Goal: Contribute content: Contribute content

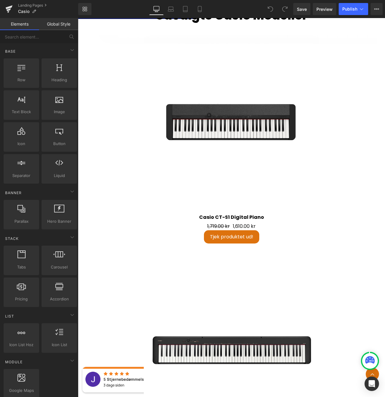
scroll to position [891, 0]
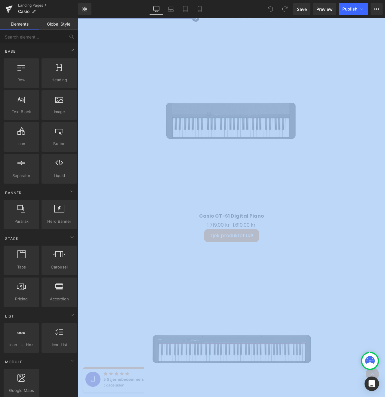
drag, startPoint x: 0, startPoint y: 180, endPoint x: -52, endPoint y: 180, distance: 52.1
click at [0, 180] on html "You are previewing how the will restyle your page. You can not edit Elements in…" at bounding box center [192, 198] width 385 height 397
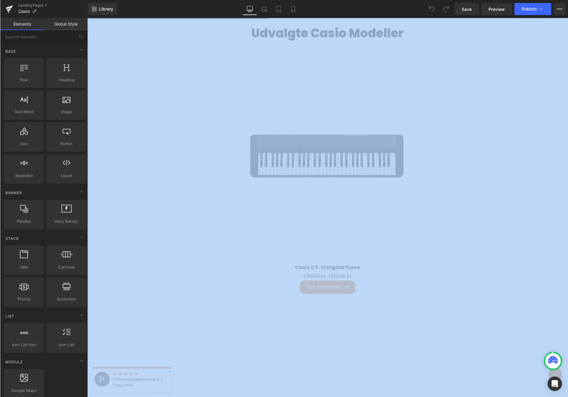
scroll to position [1092, 0]
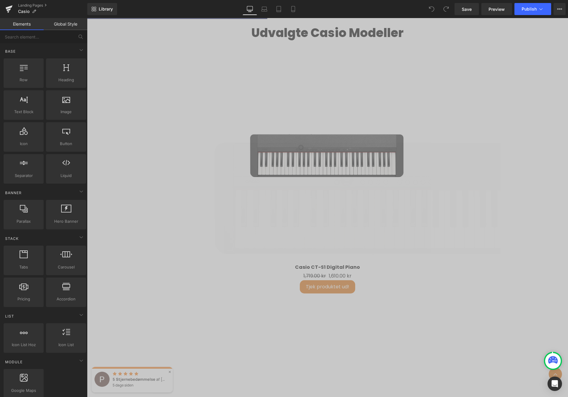
click at [176, 120] on img at bounding box center [416, 201] width 542 height 542
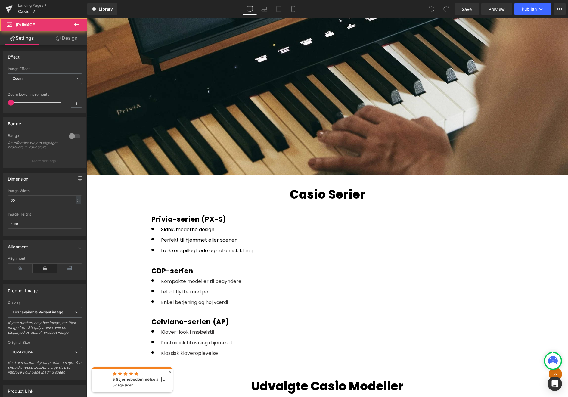
scroll to position [737, 0]
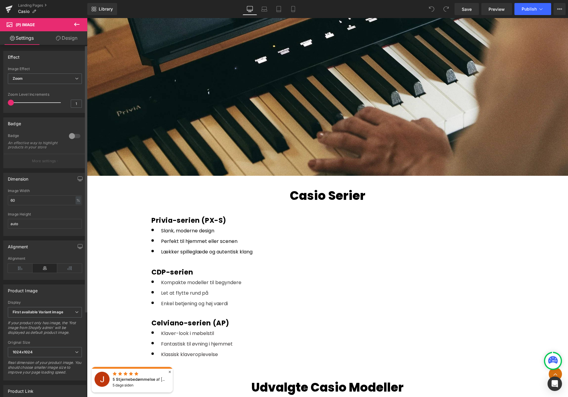
drag, startPoint x: 0, startPoint y: 164, endPoint x: 74, endPoint y: 157, distance: 74.7
click at [75, 156] on div "Badge 0 Badge An effective way to highlight products in your store More settings" at bounding box center [45, 140] width 90 height 55
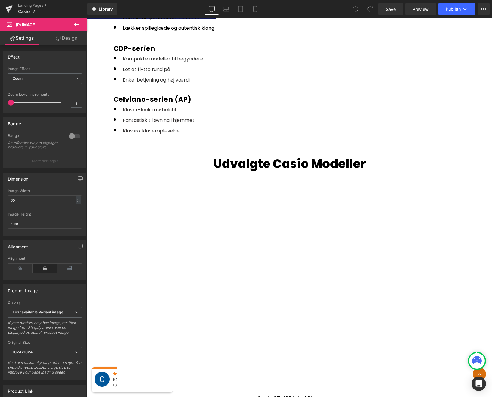
scroll to position [857, 0]
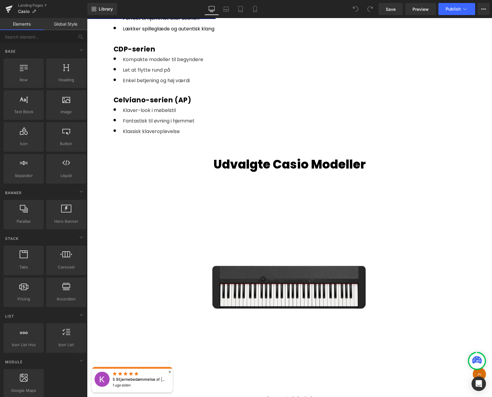
click at [476, 365] on icon at bounding box center [477, 361] width 10 height 10
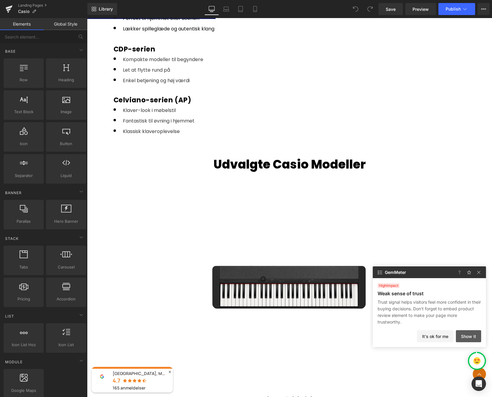
click at [470, 338] on button "Show it" at bounding box center [468, 336] width 25 height 12
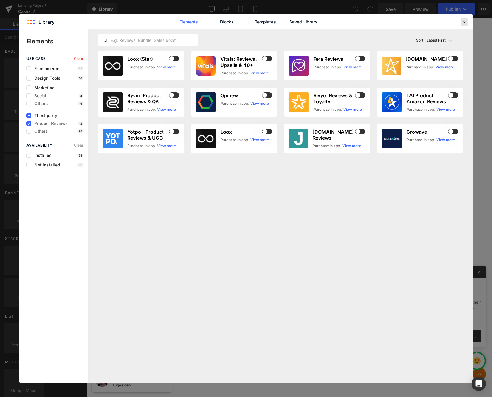
click at [463, 21] on icon at bounding box center [464, 21] width 5 height 5
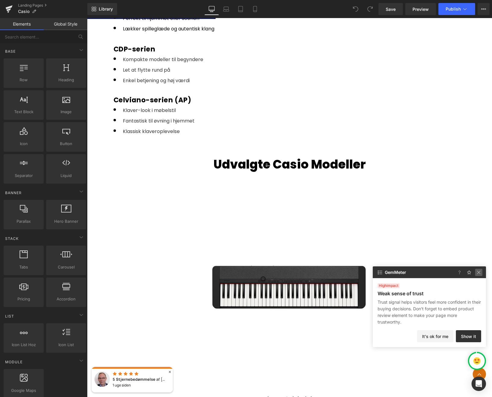
click at [478, 272] on img at bounding box center [478, 272] width 7 height 7
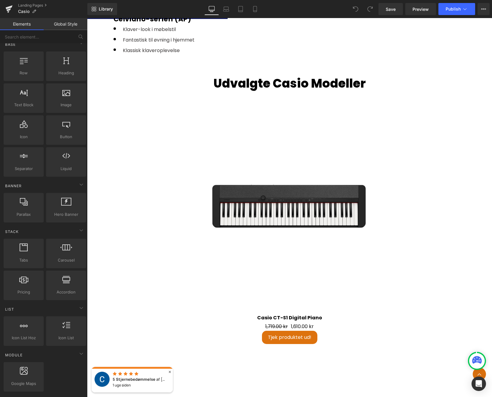
scroll to position [0, 0]
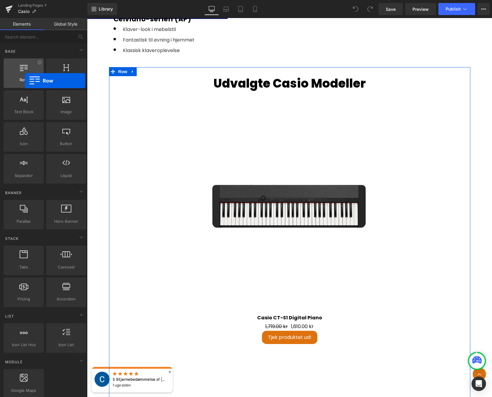
drag, startPoint x: 25, startPoint y: 71, endPoint x: 25, endPoint y: 80, distance: 9.3
click at [25, 80] on div "Row rows, columns, layouts, div" at bounding box center [24, 73] width 40 height 30
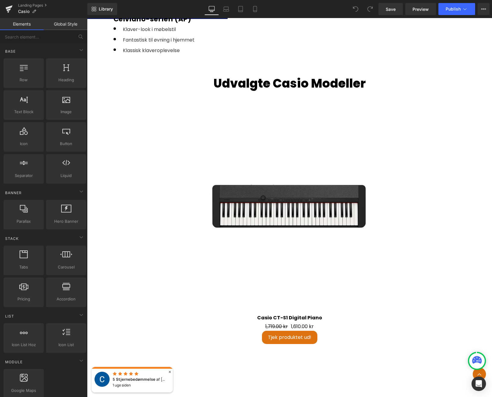
click at [132, 69] on link at bounding box center [131, 71] width 6 height 7
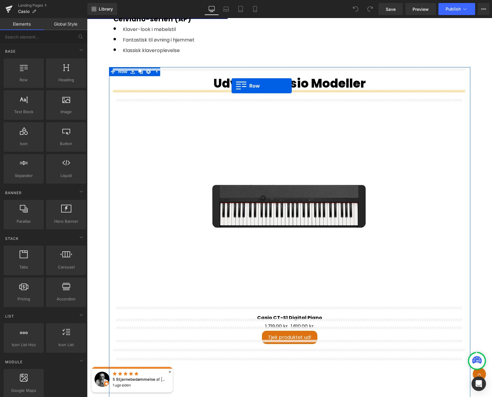
drag, startPoint x: 104, startPoint y: 98, endPoint x: 232, endPoint y: 86, distance: 128.5
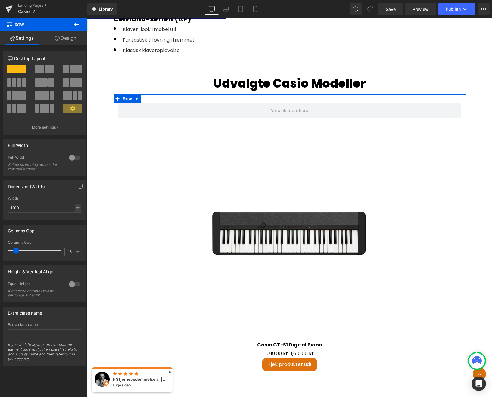
click at [46, 68] on span at bounding box center [49, 69] width 9 height 8
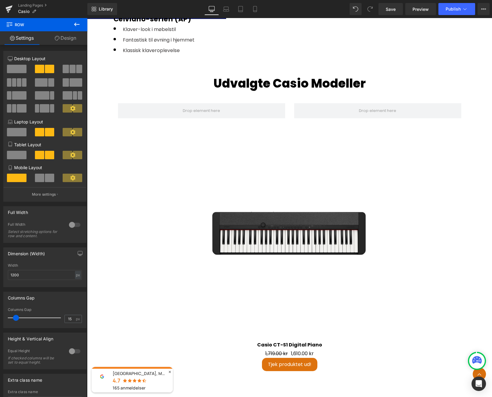
click at [77, 26] on icon at bounding box center [76, 24] width 7 height 7
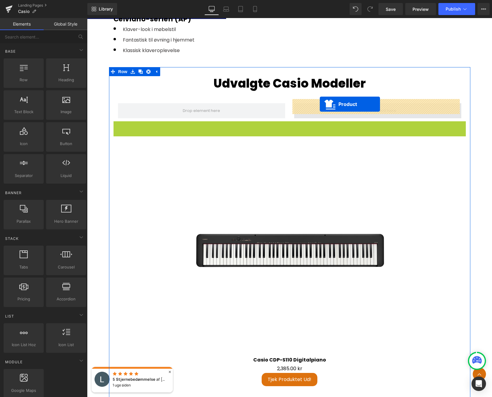
drag, startPoint x: 275, startPoint y: 123, endPoint x: 319, endPoint y: 104, distance: 48.5
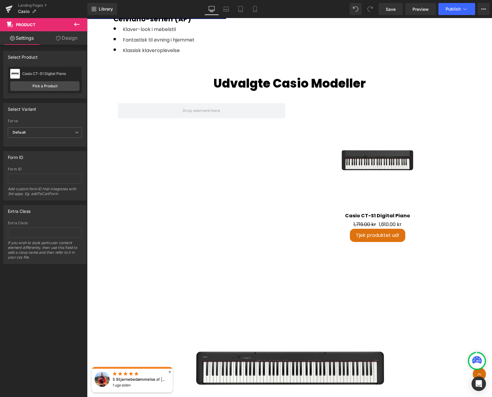
click at [74, 24] on icon at bounding box center [76, 25] width 5 height 4
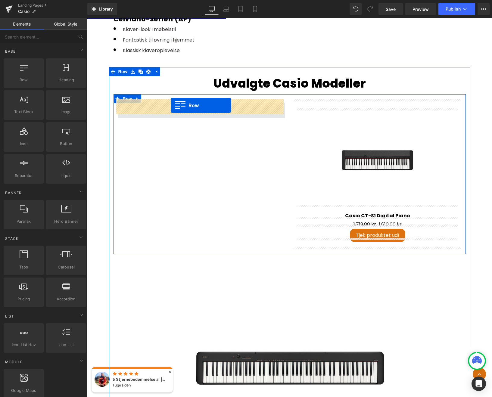
drag, startPoint x: 110, startPoint y: 89, endPoint x: 170, endPoint y: 105, distance: 62.4
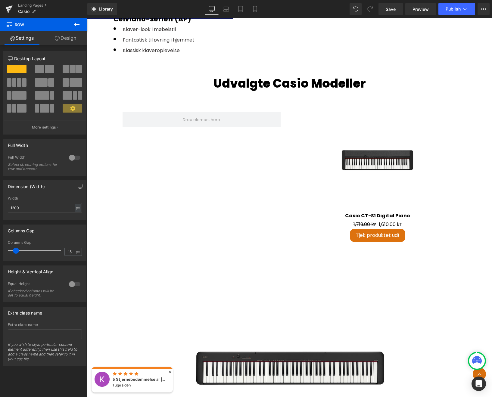
click at [78, 25] on icon at bounding box center [76, 24] width 7 height 7
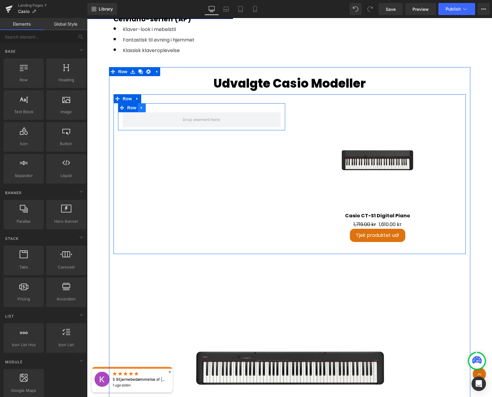
click at [142, 105] on icon at bounding box center [142, 107] width 4 height 5
click at [156, 105] on icon at bounding box center [157, 107] width 4 height 5
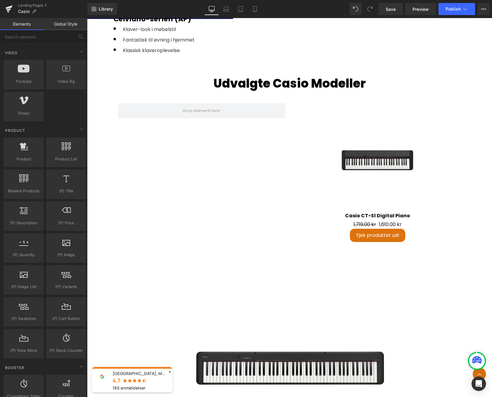
scroll to position [403, 0]
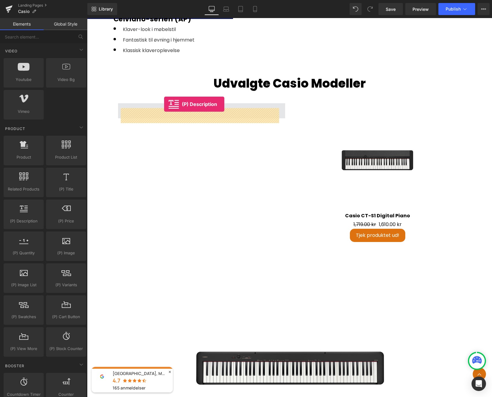
drag, startPoint x: 113, startPoint y: 236, endPoint x: 162, endPoint y: 107, distance: 137.6
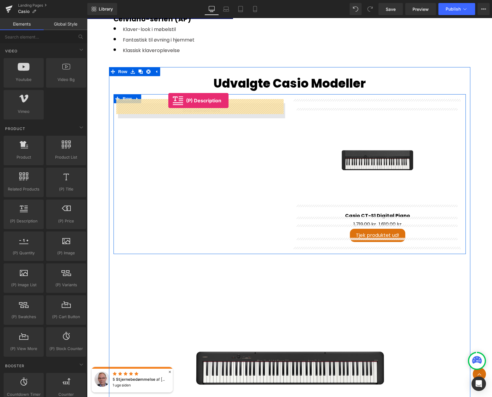
drag, startPoint x: 113, startPoint y: 240, endPoint x: 167, endPoint y: 104, distance: 146.3
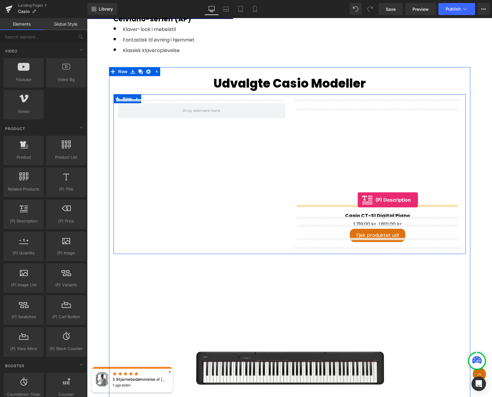
drag, startPoint x: 208, startPoint y: 172, endPoint x: 358, endPoint y: 200, distance: 152.5
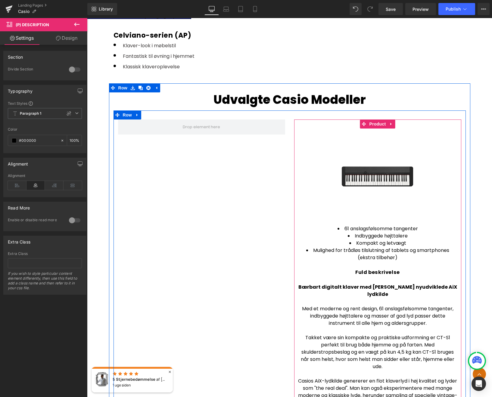
scroll to position [921, 0]
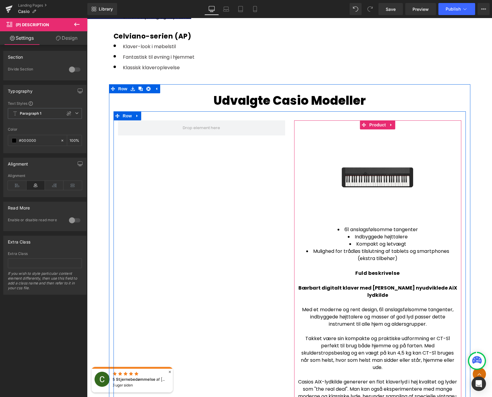
click at [391, 271] on h5 "Fuld beskrivelse" at bounding box center [377, 273] width 161 height 6
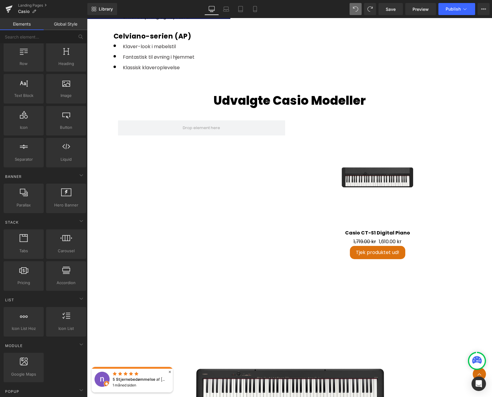
scroll to position [0, 0]
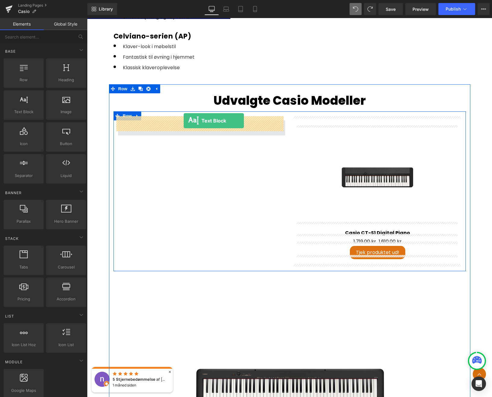
drag, startPoint x: 111, startPoint y: 124, endPoint x: 184, endPoint y: 121, distance: 72.6
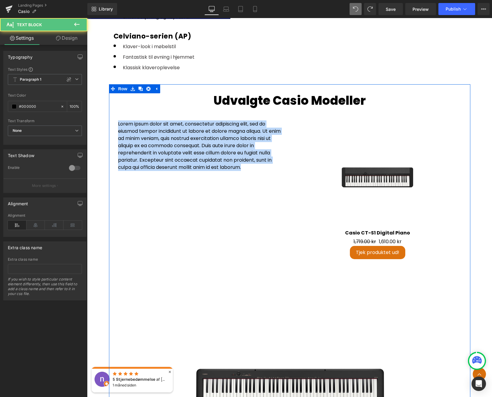
drag, startPoint x: 248, startPoint y: 163, endPoint x: 110, endPoint y: 122, distance: 144.2
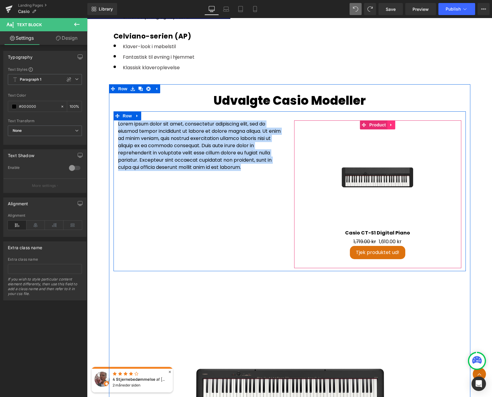
click at [390, 124] on icon at bounding box center [390, 125] width 1 height 3
click at [395, 123] on icon at bounding box center [395, 125] width 4 height 4
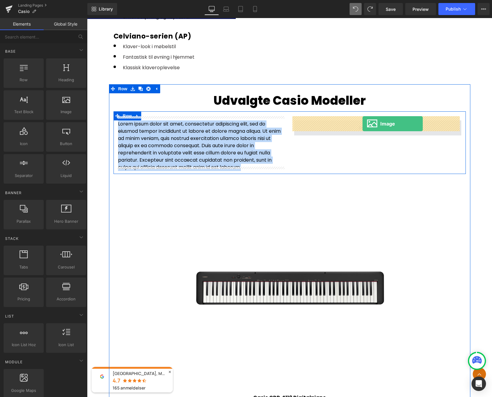
drag, startPoint x: 138, startPoint y: 127, endPoint x: 362, endPoint y: 124, distance: 224.3
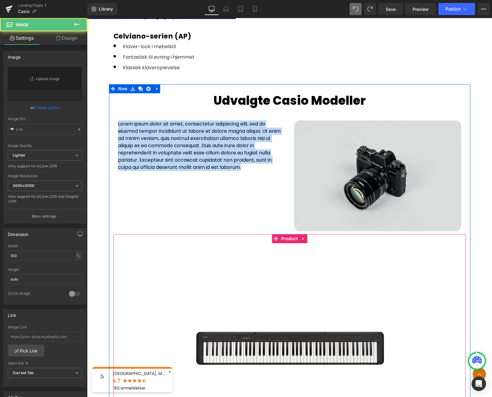
type input "//[DOMAIN_NAME][URL]"
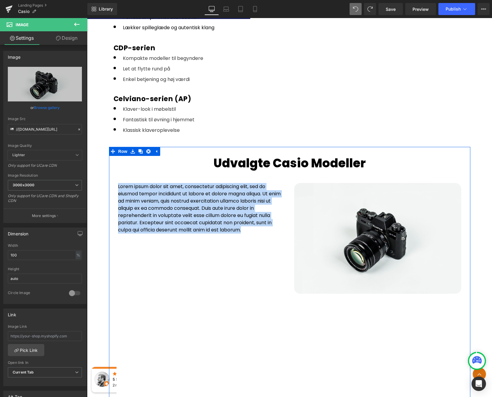
scroll to position [858, 0]
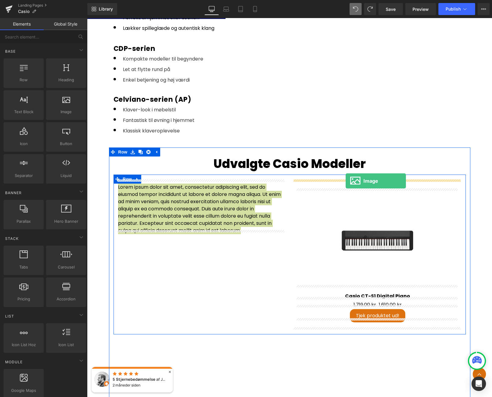
drag, startPoint x: 151, startPoint y: 116, endPoint x: 346, endPoint y: 181, distance: 204.7
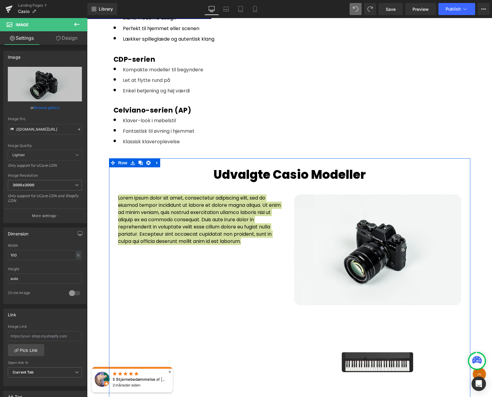
scroll to position [834, 0]
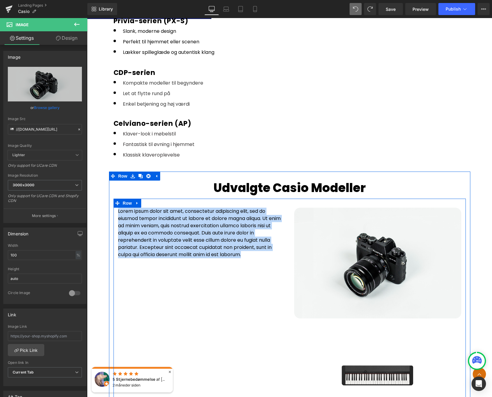
click at [249, 251] on p "Lorem ipsum dolor sit amet, consectetur adipiscing elit, sed do eiusmod tempor …" at bounding box center [201, 233] width 167 height 51
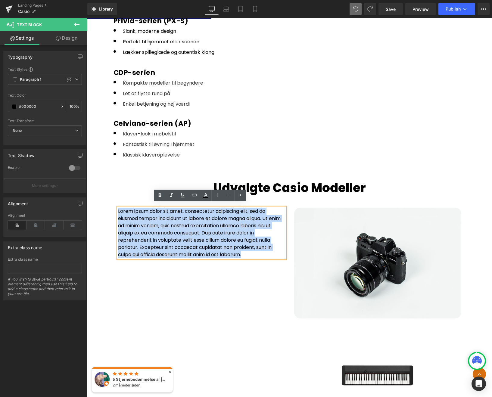
drag, startPoint x: 247, startPoint y: 251, endPoint x: 108, endPoint y: 208, distance: 146.2
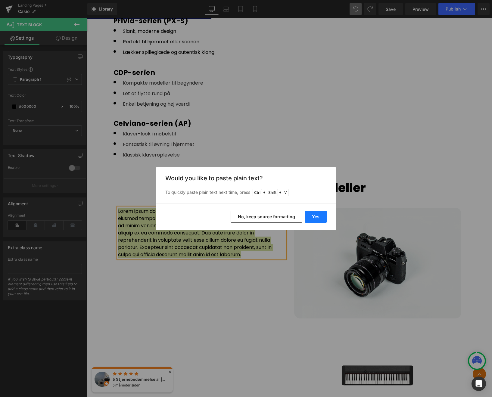
click at [316, 216] on button "Yes" at bounding box center [316, 217] width 22 height 12
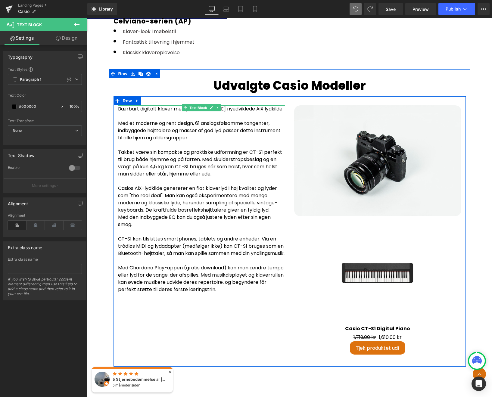
scroll to position [920, 0]
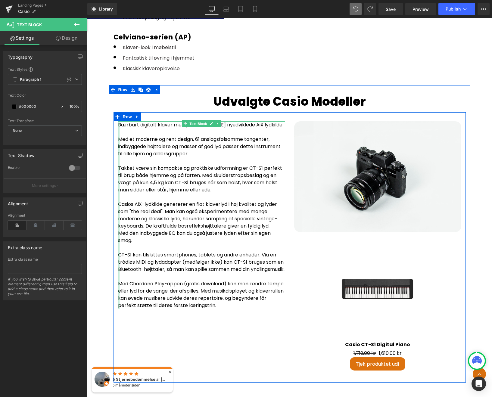
click at [118, 286] on div at bounding box center [119, 215] width 2 height 188
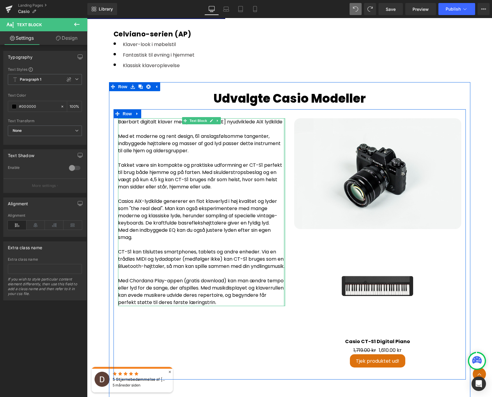
scroll to position [922, 0]
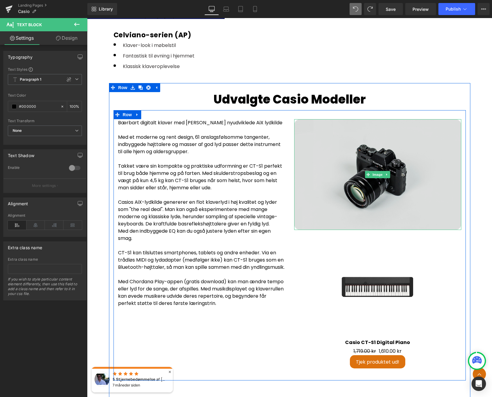
click at [409, 156] on img at bounding box center [377, 174] width 167 height 111
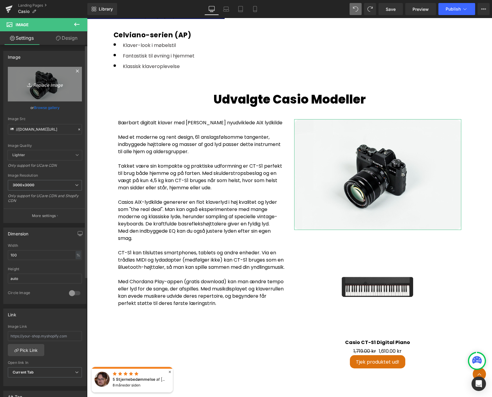
click at [53, 82] on icon "Replace Image" at bounding box center [45, 84] width 48 height 8
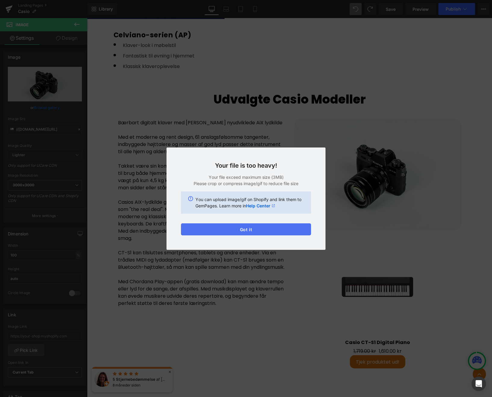
click at [255, 231] on button "Got it" at bounding box center [246, 229] width 130 height 12
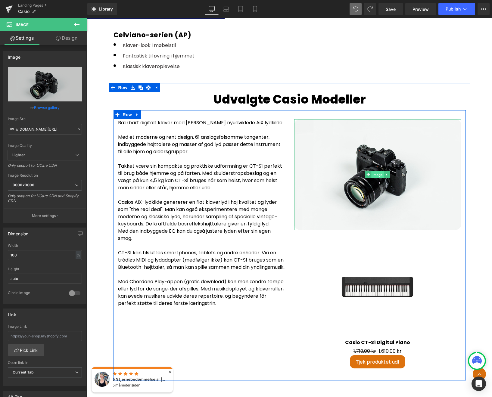
click at [375, 172] on span "Image" at bounding box center [377, 174] width 13 height 7
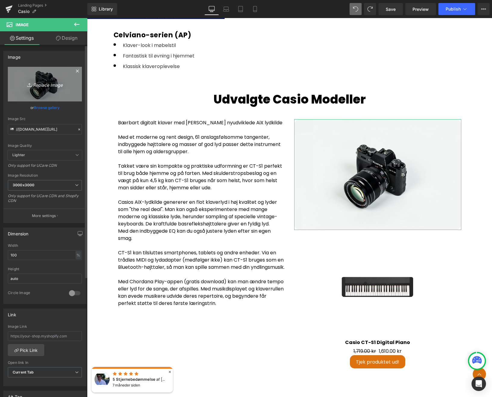
click at [43, 82] on icon "Replace Image" at bounding box center [45, 84] width 48 height 8
type input "C:\fakepath\140028_comp.jpg"
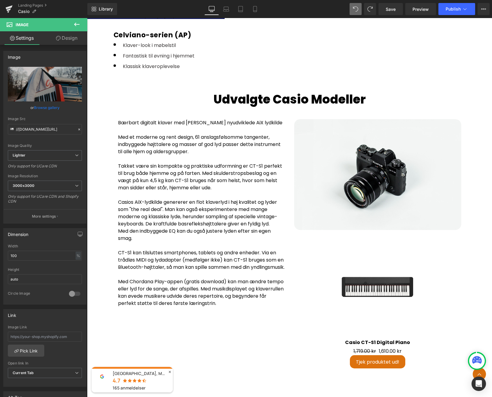
type input "[URL][DOMAIN_NAME]"
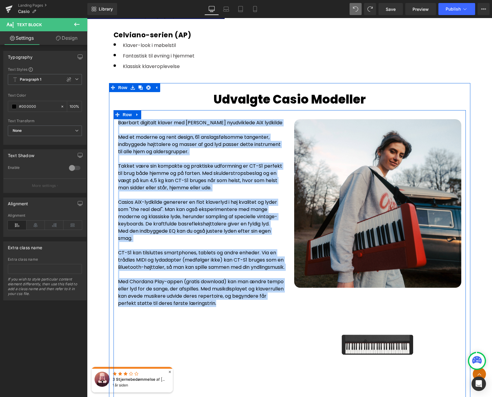
drag, startPoint x: 249, startPoint y: 307, endPoint x: 113, endPoint y: 116, distance: 235.3
click at [114, 115] on div "Bærbart digitalt klaver med [PERSON_NAME] nyudviklede AiX lydkilde Med et moder…" at bounding box center [290, 274] width 352 height 328
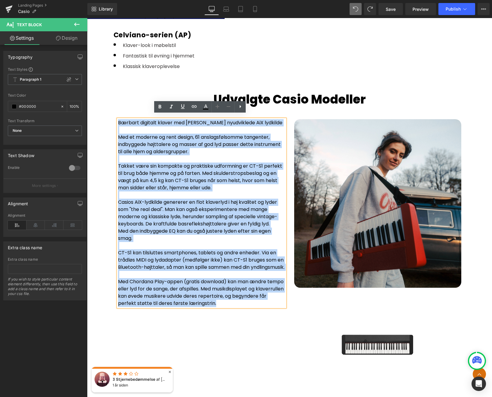
copy div "Loremip dolorsit ametco adi Elits'd eiusmodtemp InC utlabore Etd ma aliquae ad …"
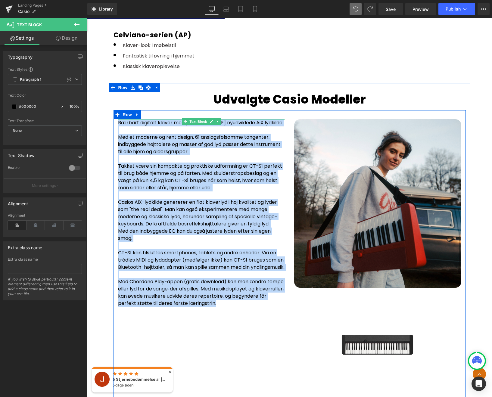
click at [196, 166] on p "Takket være sin kompakte og praktiske udformning er CT-S1 perfekt til brug både…" at bounding box center [201, 177] width 167 height 29
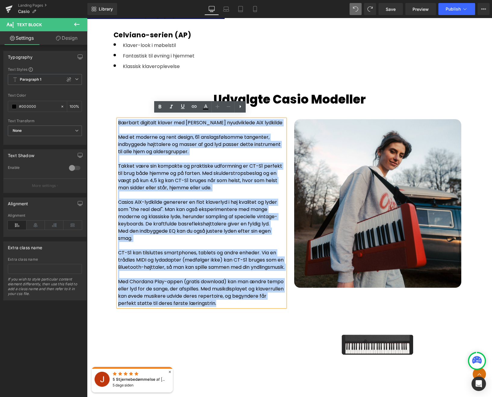
drag, startPoint x: 250, startPoint y: 306, endPoint x: 114, endPoint y: 118, distance: 232.1
click at [114, 119] on div "Bærbart digitalt klaver med [PERSON_NAME] nyudviklede AiX lydkilde Med et moder…" at bounding box center [202, 213] width 176 height 188
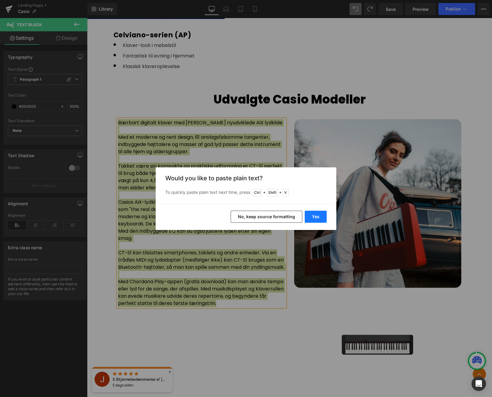
click at [312, 215] on button "Yes" at bounding box center [316, 217] width 22 height 12
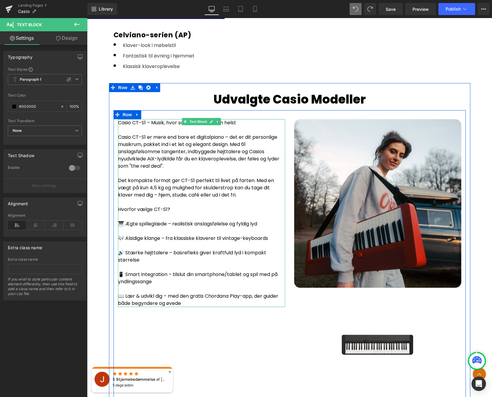
click at [189, 206] on p "Hvorfor vælge CT-S1?" at bounding box center [201, 209] width 167 height 7
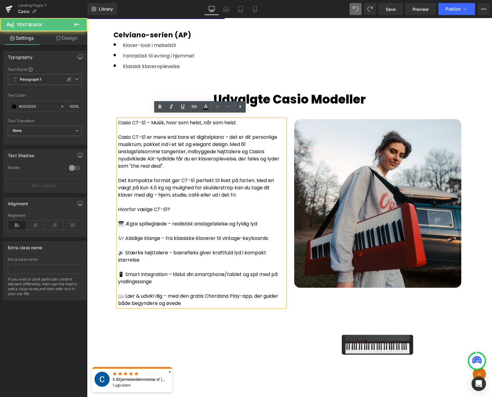
click at [124, 220] on p "🎹 Ægte spilleglæde – realistisk anslagsfølelse og fyldig lyd" at bounding box center [201, 223] width 167 height 7
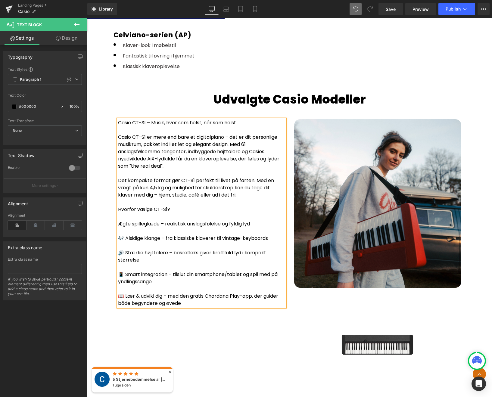
click at [125, 235] on p "🎶 Alsidige klange – fra klassiske klaverer til vintage-keyboards" at bounding box center [201, 238] width 167 height 7
click at [125, 249] on p "🔊 Stærke højttalere – basrefleks giver kraftfuld lyd i kompakt størrelse" at bounding box center [201, 256] width 167 height 14
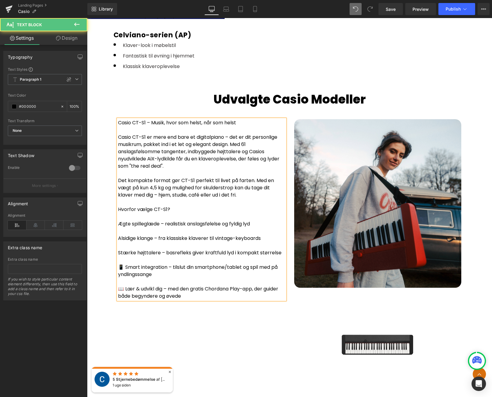
click at [125, 264] on p "📱 Smart integration – tilslut din smartphone/tablet og spil med på yndlingssange" at bounding box center [201, 271] width 167 height 14
click at [124, 285] on p "📖 Lær & udvikl dig – med den gratis Chordana Play-app, der guider både begynder…" at bounding box center [201, 292] width 167 height 14
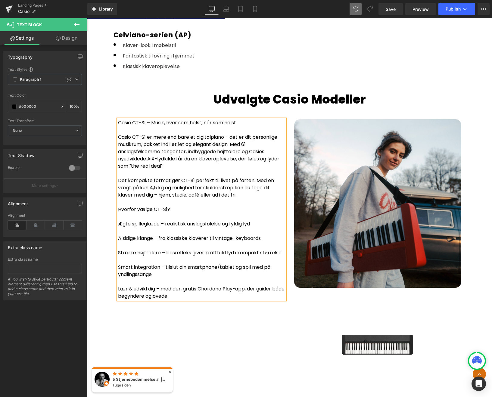
click at [173, 206] on p "Hvorfor vælge CT-S1?" at bounding box center [201, 209] width 167 height 7
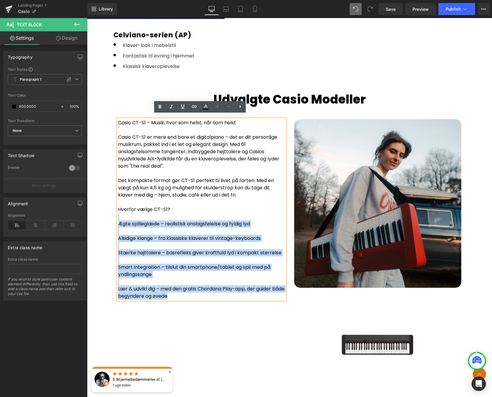
drag, startPoint x: 171, startPoint y: 205, endPoint x: 115, endPoint y: 205, distance: 56.3
click at [118, 205] on div "Casio CT-S1 – Musik, hvor som helst, når som helst Casio CT-S1 er mere end bare…" at bounding box center [201, 209] width 167 height 181
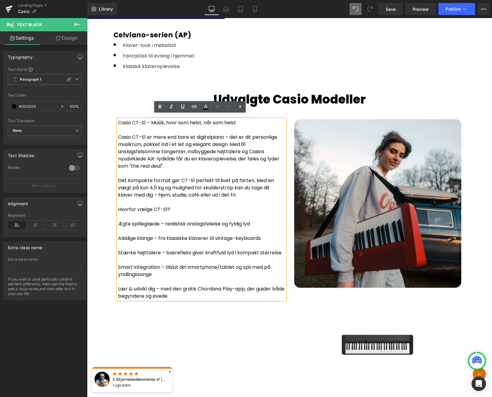
click at [126, 206] on p "Hvorfor vælge CT-S1?" at bounding box center [201, 209] width 167 height 7
drag, startPoint x: 168, startPoint y: 205, endPoint x: 117, endPoint y: 204, distance: 50.9
click at [118, 206] on p "Hvorfor vælge CT-S1?" at bounding box center [201, 209] width 167 height 7
click at [159, 105] on icon at bounding box center [160, 107] width 3 height 4
click at [177, 190] on p "Det kompakte format gør CT-S1 perfekt til livet på farten. Med en vægt på kun 4…" at bounding box center [201, 188] width 167 height 22
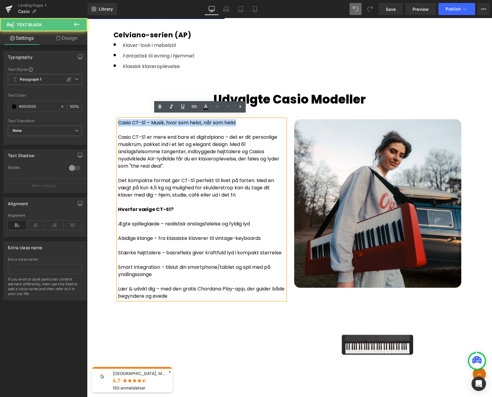
drag, startPoint x: 237, startPoint y: 119, endPoint x: 118, endPoint y: 118, distance: 119.2
click at [118, 119] on p "Casio CT-S1 – Musik, hvor som helst, når som helst" at bounding box center [201, 122] width 167 height 7
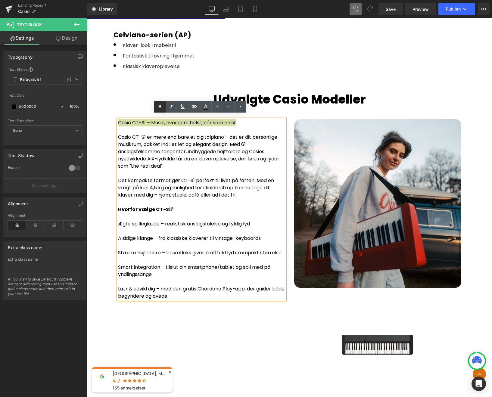
click at [158, 104] on icon at bounding box center [159, 106] width 7 height 7
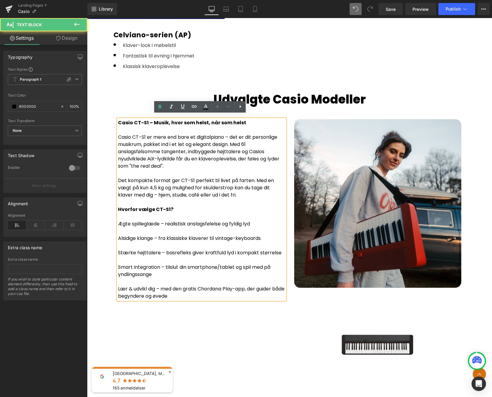
click at [168, 170] on p at bounding box center [201, 173] width 167 height 7
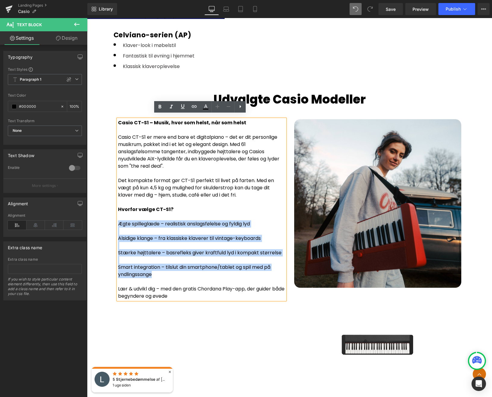
drag, startPoint x: 152, startPoint y: 272, endPoint x: 109, endPoint y: 221, distance: 66.5
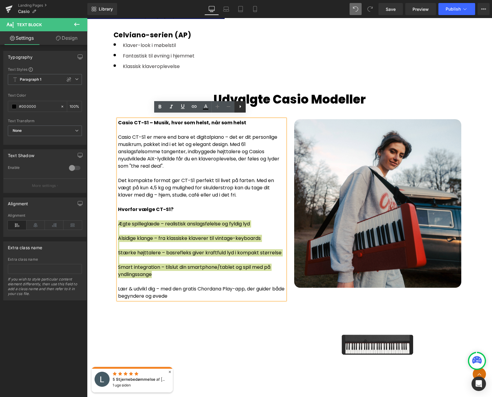
click at [240, 108] on icon at bounding box center [240, 106] width 7 height 7
click at [239, 107] on icon at bounding box center [239, 106] width 7 height 7
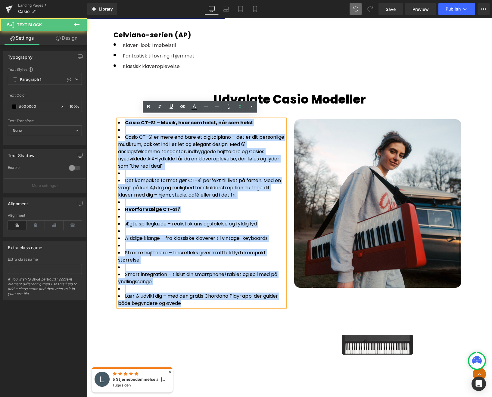
click at [134, 213] on li at bounding box center [201, 216] width 167 height 7
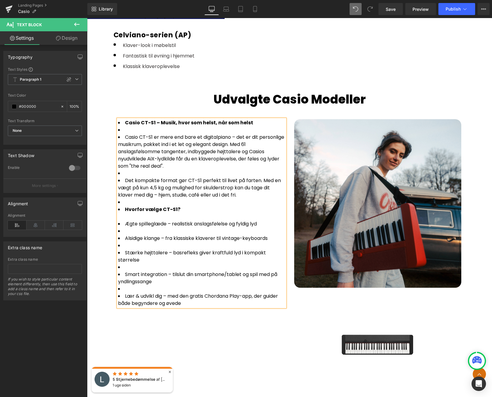
click at [124, 199] on li at bounding box center [201, 202] width 167 height 7
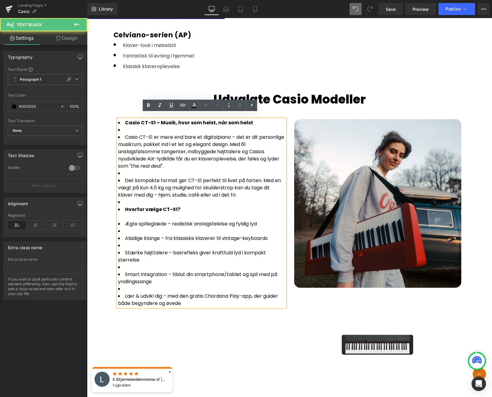
click at [124, 199] on li at bounding box center [201, 202] width 167 height 7
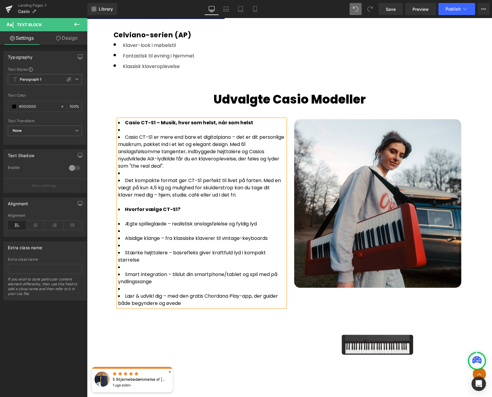
click at [124, 177] on li "Det kompakte format gør CT-S1 perfekt til livet på farten. Med en vægt på kun 4…" at bounding box center [201, 188] width 167 height 22
click at [129, 170] on li at bounding box center [201, 173] width 167 height 7
click at [124, 126] on li at bounding box center [201, 129] width 167 height 7
click at [125, 119] on strong "Casio CT-S1 – Musik, hvor som helst, når som helst" at bounding box center [189, 122] width 128 height 7
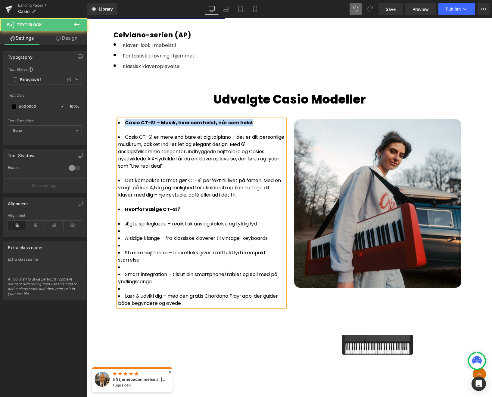
drag, startPoint x: 123, startPoint y: 117, endPoint x: 253, endPoint y: 117, distance: 129.2
click at [253, 119] on li "Casio CT-S1 – Musik, hvor som helst, når som helst" at bounding box center [201, 122] width 167 height 7
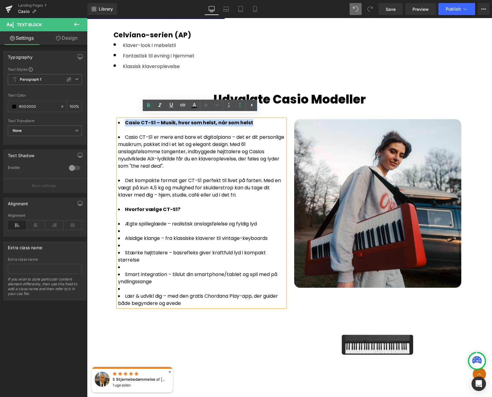
copy strong "Casio CT-S1 – Musik, hvor som helst, når som helst"
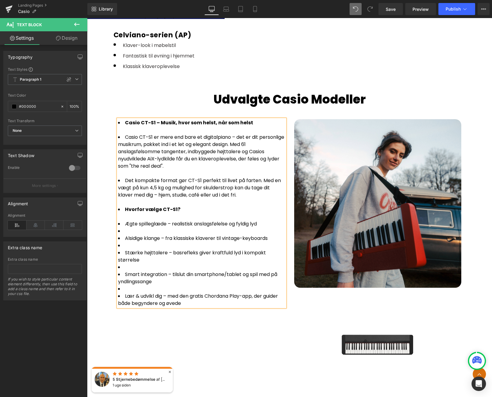
click at [126, 129] on div at bounding box center [201, 129] width 167 height 7
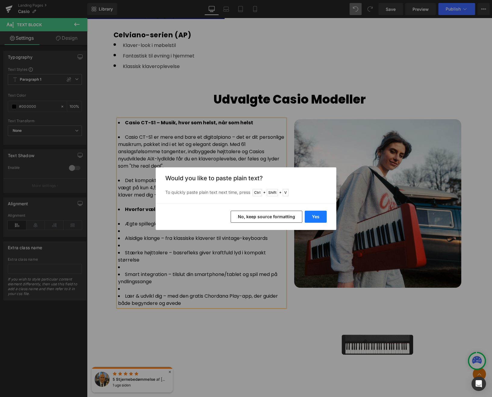
click at [318, 215] on button "Yes" at bounding box center [316, 217] width 22 height 12
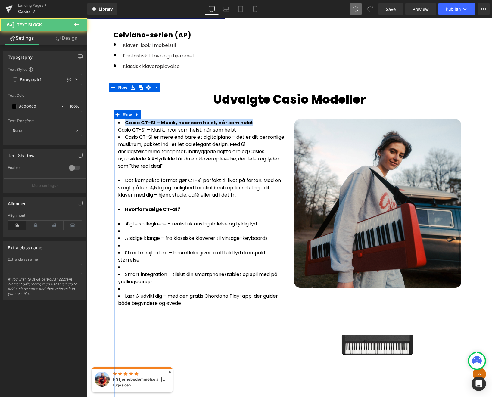
drag, startPoint x: 219, startPoint y: 119, endPoint x: 111, endPoint y: 119, distance: 108.1
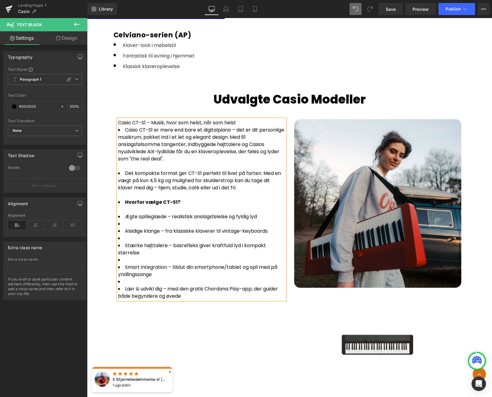
click at [249, 119] on div "Casio CT-S1 – Musik, hvor som helst, når som helst" at bounding box center [201, 122] width 167 height 7
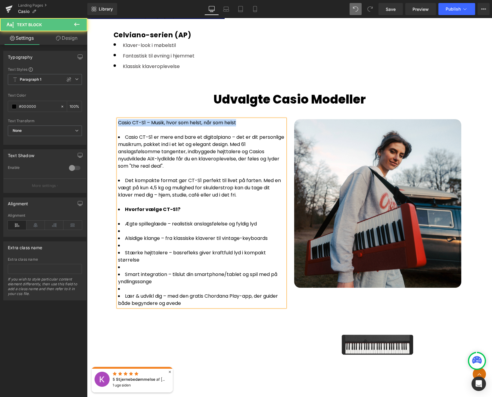
drag, startPoint x: 249, startPoint y: 118, endPoint x: 111, endPoint y: 118, distance: 137.9
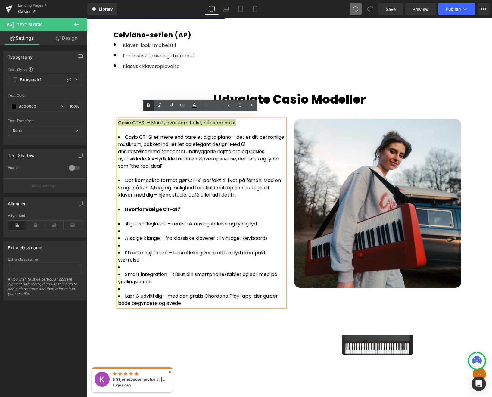
click at [145, 104] on icon at bounding box center [148, 105] width 7 height 7
click at [130, 138] on li "Casio CT-S1 er mere end bare et digitalpiano – det er dit personlige musikrum, …" at bounding box center [201, 152] width 167 height 36
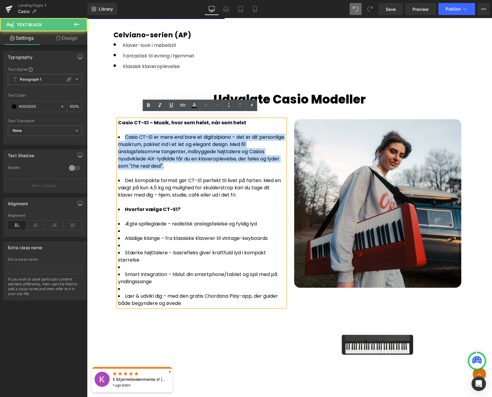
drag, startPoint x: 124, startPoint y: 132, endPoint x: 167, endPoint y: 160, distance: 51.7
click at [167, 160] on li "Casio CT-S1 er mere end bare et digitalpiano – det er dit personlige musikrum, …" at bounding box center [201, 152] width 167 height 36
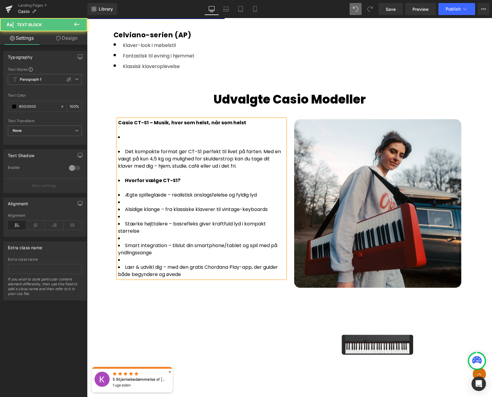
click at [125, 127] on div at bounding box center [201, 129] width 167 height 7
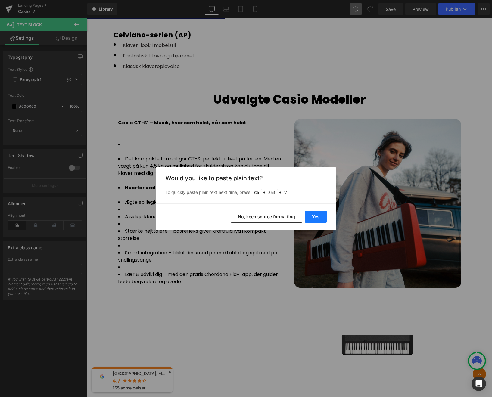
click at [319, 216] on button "Yes" at bounding box center [316, 217] width 22 height 12
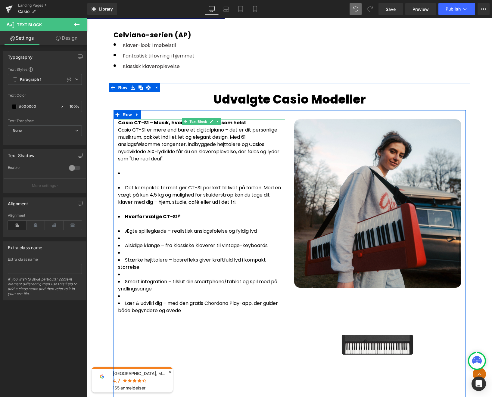
click at [128, 172] on li at bounding box center [201, 173] width 167 height 7
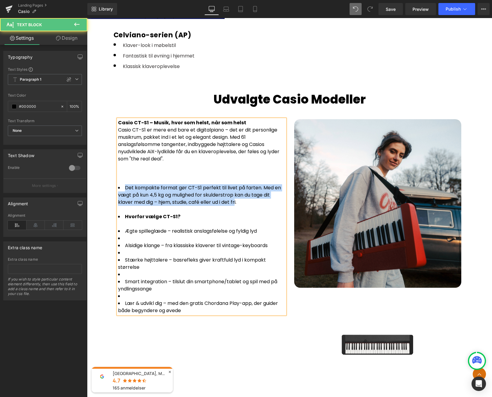
drag, startPoint x: 123, startPoint y: 184, endPoint x: 235, endPoint y: 200, distance: 112.6
click at [235, 200] on span "Det kompakte format gør CT-S1 perfekt til livet på farten. Med en vægt på kun 4…" at bounding box center [199, 194] width 163 height 21
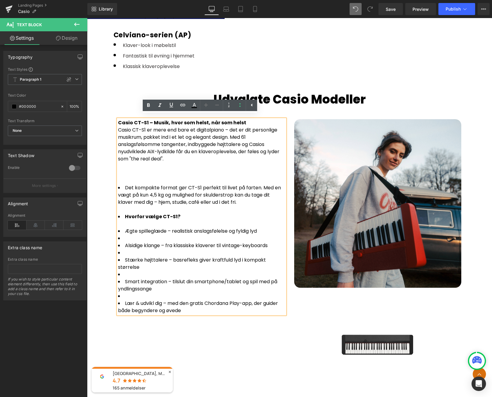
click at [259, 207] on div at bounding box center [201, 209] width 167 height 7
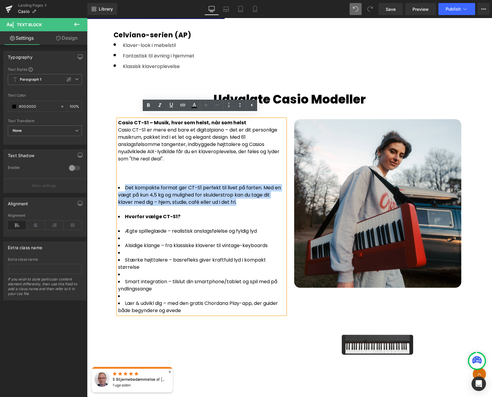
drag, startPoint x: 239, startPoint y: 200, endPoint x: 123, endPoint y: 184, distance: 116.9
click at [123, 184] on li "Det kompakte format gør CT-S1 perfekt til livet på farten. Med en vægt på kun 4…" at bounding box center [201, 195] width 167 height 22
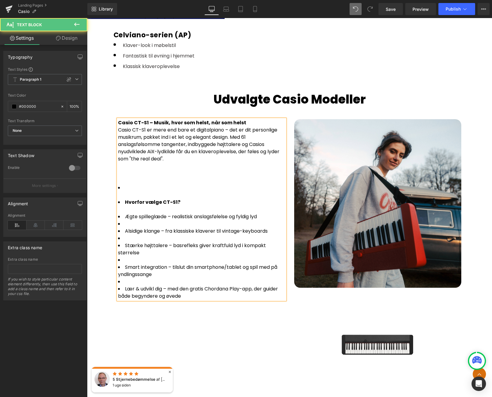
click at [120, 170] on div at bounding box center [201, 173] width 167 height 7
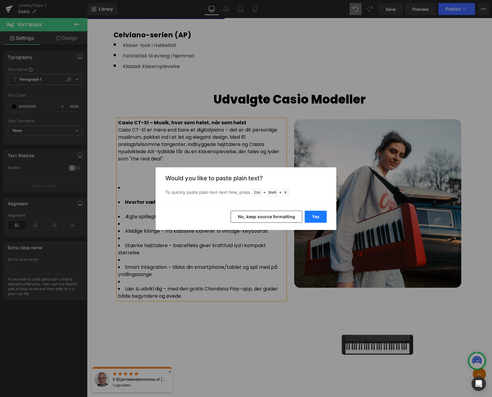
click at [315, 216] on button "Yes" at bounding box center [316, 217] width 22 height 12
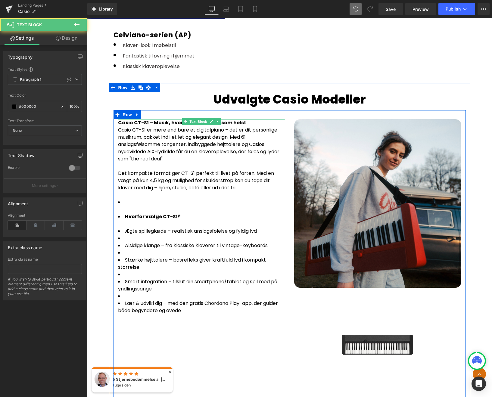
click at [133, 200] on li at bounding box center [201, 202] width 167 height 7
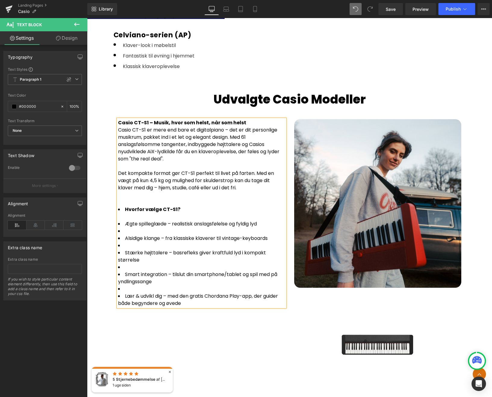
click at [122, 206] on li "Hvorfor vælge CT-S1?" at bounding box center [201, 209] width 167 height 7
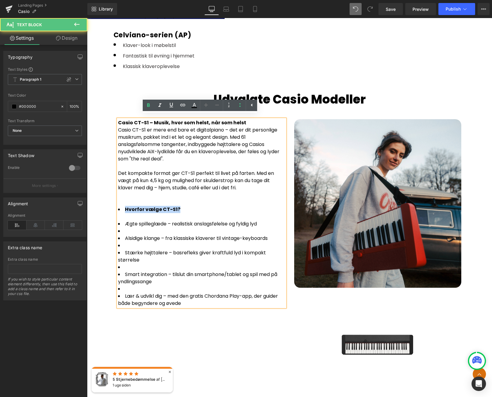
drag, startPoint x: 171, startPoint y: 206, endPoint x: 125, endPoint y: 207, distance: 46.7
click at [125, 207] on li "Hvorfor vælge CT-S1?" at bounding box center [201, 209] width 167 height 7
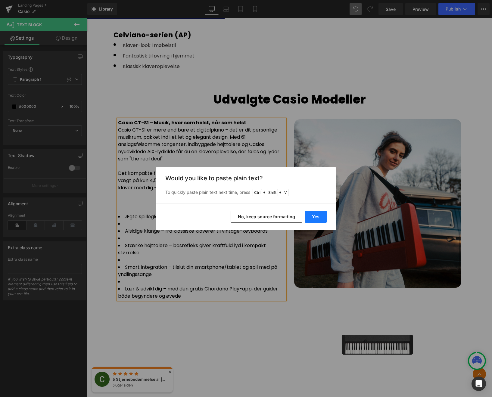
click at [316, 218] on button "Yes" at bounding box center [316, 217] width 22 height 12
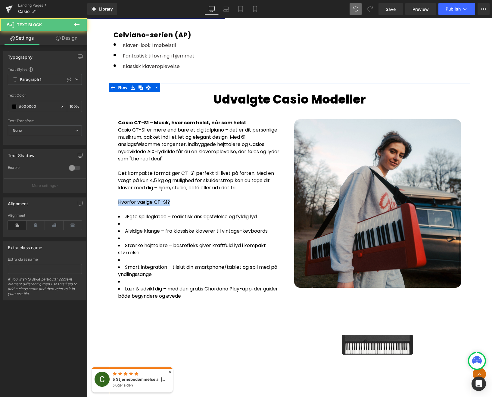
drag, startPoint x: 166, startPoint y: 197, endPoint x: 109, endPoint y: 197, distance: 56.9
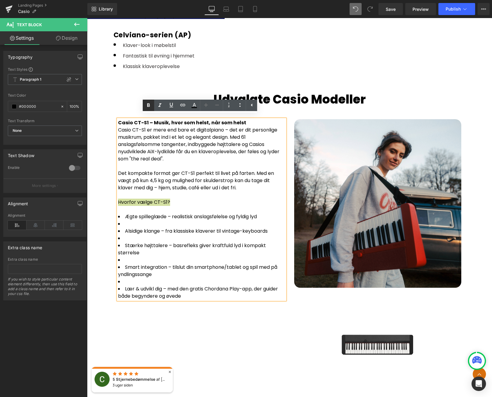
click at [148, 105] on icon at bounding box center [148, 106] width 3 height 4
click at [179, 199] on div "Hvorfor vælge CT-S1?" at bounding box center [201, 202] width 167 height 7
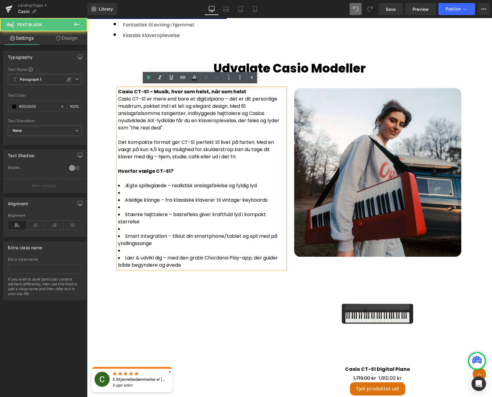
scroll to position [958, 0]
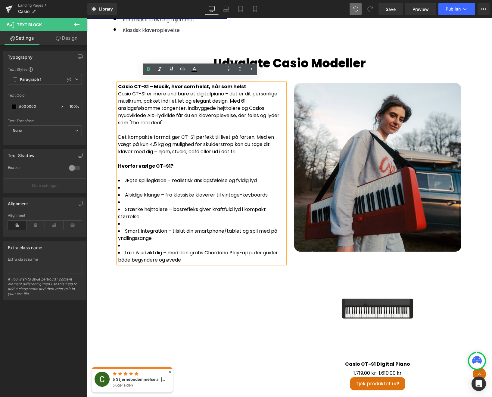
click at [131, 184] on li at bounding box center [201, 187] width 167 height 7
click at [132, 194] on li "Alsidige klange – fra klassiske klaverer til vintage-keyboards" at bounding box center [201, 194] width 167 height 7
click at [124, 184] on div at bounding box center [201, 187] width 167 height 7
click at [125, 199] on li at bounding box center [201, 202] width 167 height 7
click at [118, 213] on li "Stærke højttalere – basrefleks giver kraftfuld lyd i kompakt størrelse" at bounding box center [201, 213] width 167 height 14
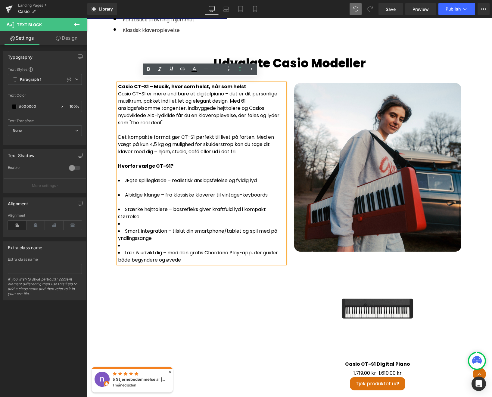
click at [127, 220] on li at bounding box center [201, 223] width 167 height 7
click at [128, 242] on li at bounding box center [201, 245] width 167 height 7
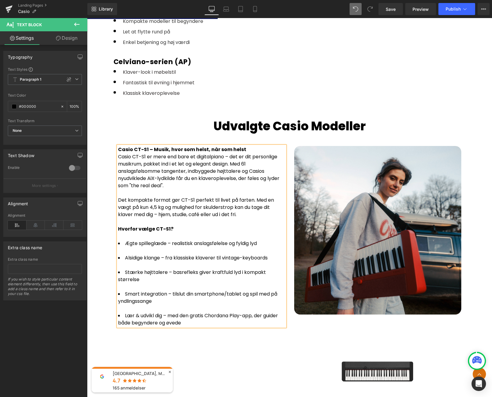
scroll to position [896, 0]
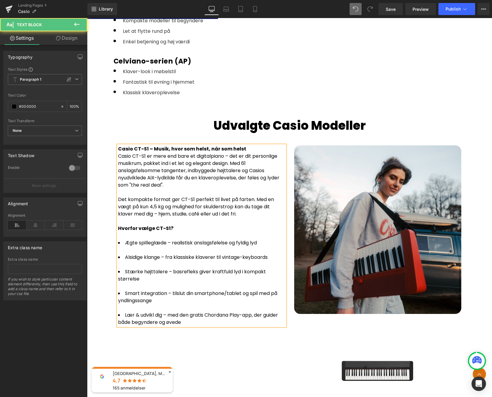
click at [248, 146] on div "Casio CT-S1 – Musik, hvor som helst, når som helst" at bounding box center [201, 148] width 167 height 7
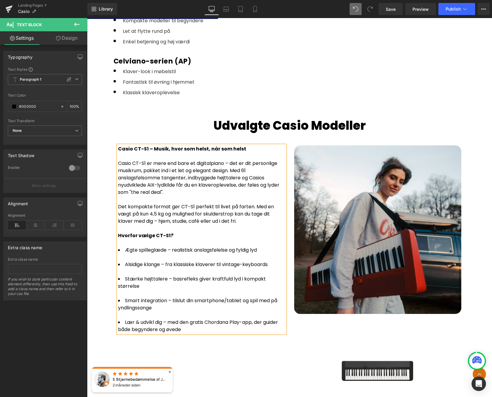
click at [204, 247] on li "Ægte spilleglæde – realistisk anslagsfølelse og fyldig lyd" at bounding box center [201, 250] width 167 height 7
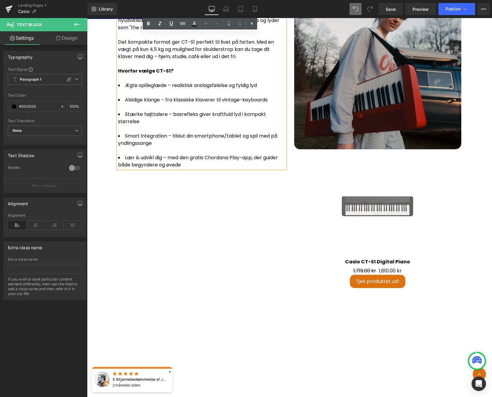
scroll to position [1061, 0]
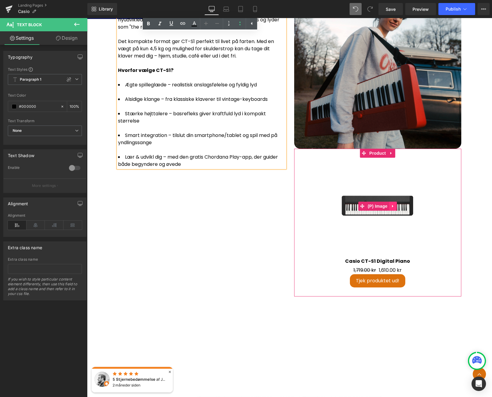
click at [391, 204] on icon at bounding box center [393, 206] width 4 height 5
click at [395, 204] on icon at bounding box center [397, 206] width 4 height 4
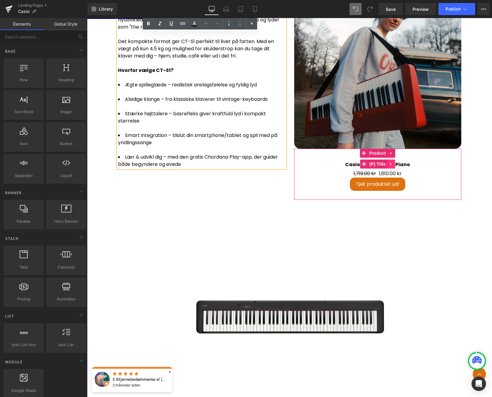
click at [389, 162] on icon at bounding box center [391, 164] width 4 height 5
click at [393, 162] on icon at bounding box center [395, 164] width 4 height 4
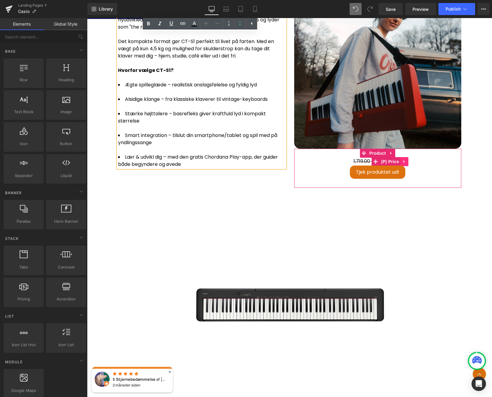
click at [402, 159] on icon at bounding box center [404, 161] width 4 height 5
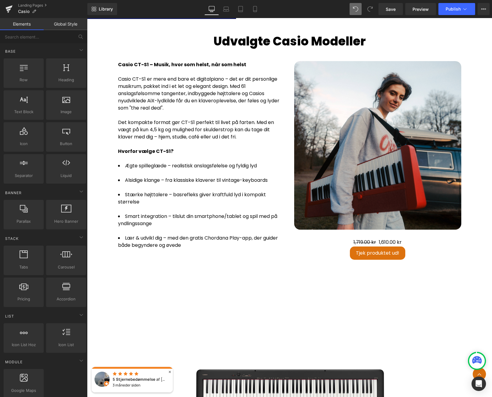
scroll to position [980, 0]
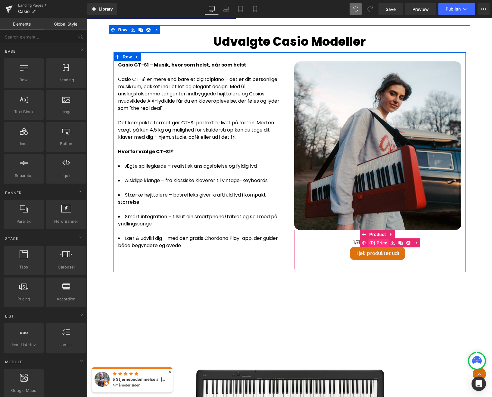
click at [379, 240] on span "(P) Price" at bounding box center [378, 242] width 21 height 9
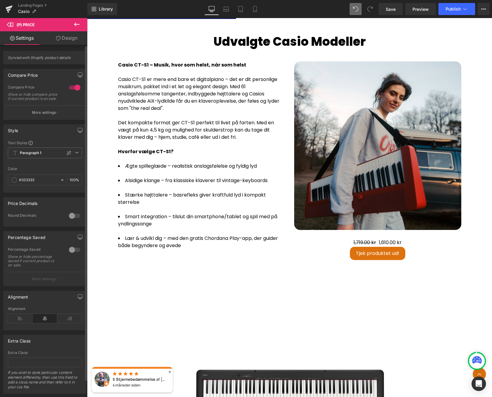
click at [73, 89] on div at bounding box center [74, 88] width 14 height 10
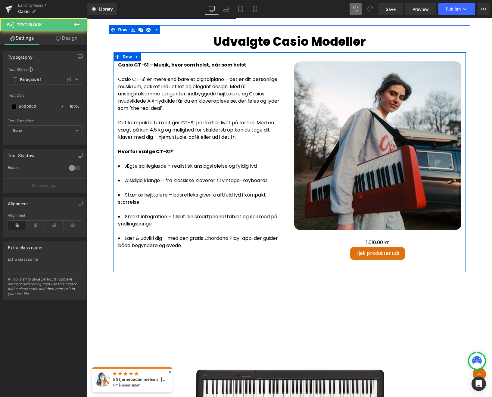
drag, startPoint x: 112, startPoint y: 166, endPoint x: 123, endPoint y: 162, distance: 11.7
click at [123, 162] on p "Casio CT-S1 – Musik, hvor som helst, når som helst Casio CT-S1 er mere end bare…" at bounding box center [201, 155] width 167 height 188
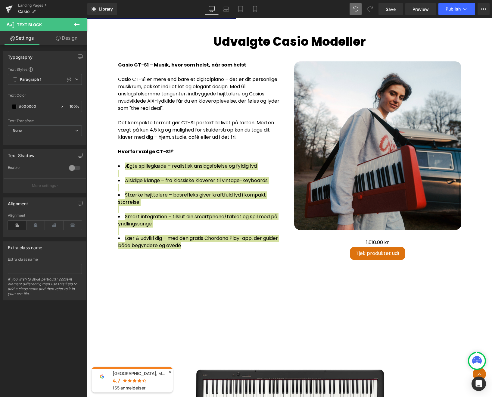
click at [69, 169] on div at bounding box center [74, 168] width 14 height 10
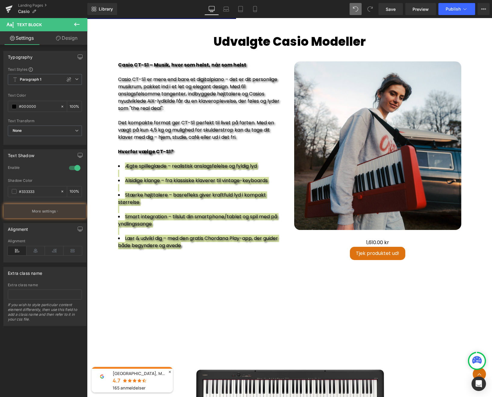
click at [69, 169] on div at bounding box center [74, 168] width 14 height 10
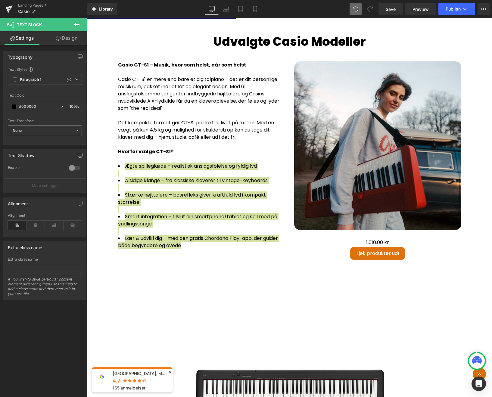
click at [31, 131] on span "None" at bounding box center [45, 131] width 74 height 11
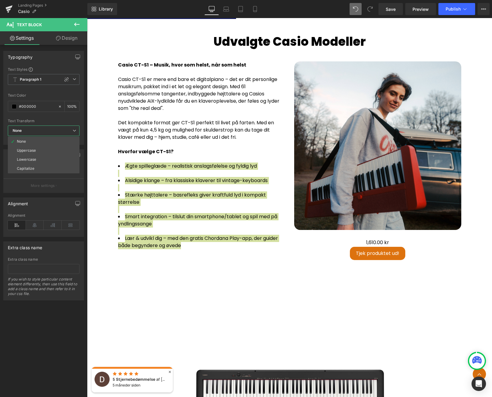
click at [39, 115] on div at bounding box center [44, 117] width 72 height 4
click at [74, 82] on span "Paragraph 1" at bounding box center [45, 79] width 74 height 11
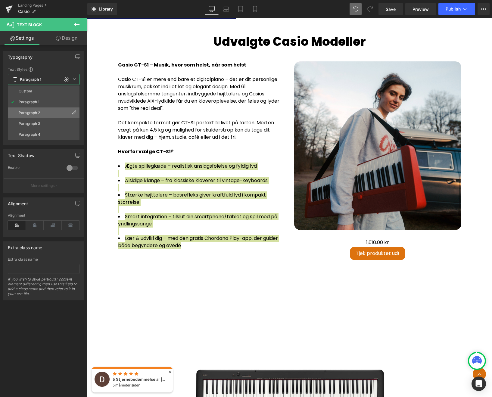
click at [33, 113] on div "Paragraph 2" at bounding box center [30, 113] width 22 height 4
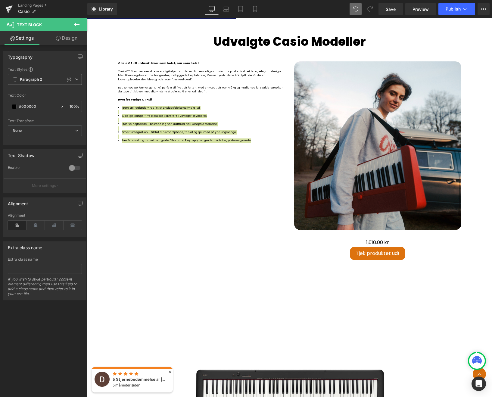
click at [75, 78] on icon at bounding box center [77, 79] width 4 height 4
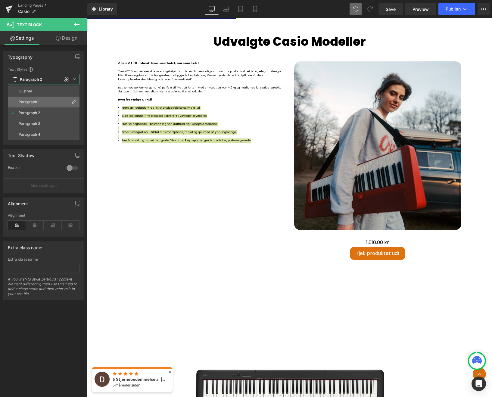
click at [41, 104] on li "Paragraph 1" at bounding box center [44, 102] width 72 height 11
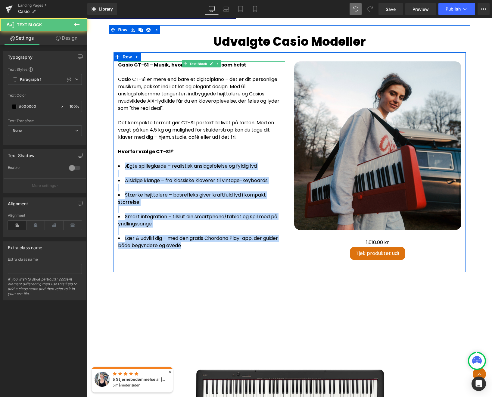
click at [138, 194] on li "Stærke højttalere – basrefleks giver kraftfuld lyd i kompakt størrelse" at bounding box center [201, 198] width 167 height 14
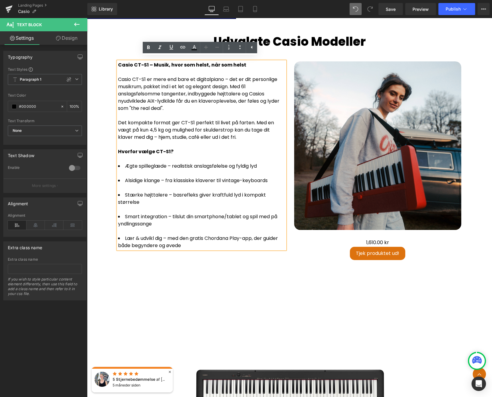
click at [118, 200] on li "Stærke højttalere – basrefleks giver kraftfuld lyd i kompakt størrelse" at bounding box center [201, 198] width 167 height 14
click at [124, 177] on li "Alsidige klange – fra klassiske klaverer til vintage-keyboards" at bounding box center [201, 180] width 167 height 7
click at [124, 191] on li "Stærke højttalere – basrefleks giver kraftfuld lyd i kompakt størrelse" at bounding box center [201, 198] width 167 height 14
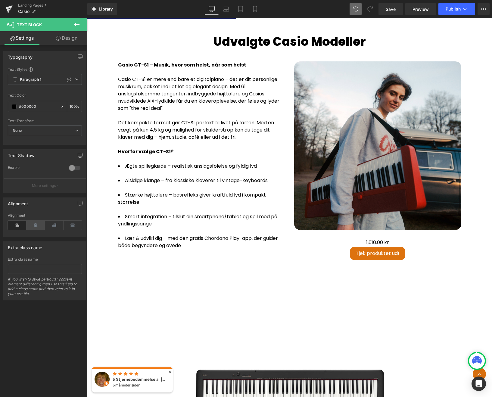
click at [38, 225] on icon at bounding box center [35, 225] width 19 height 9
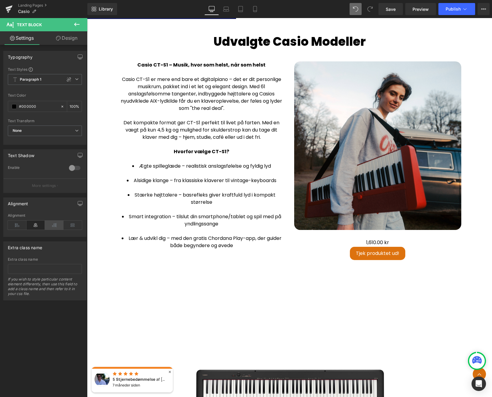
click at [48, 228] on icon at bounding box center [54, 225] width 19 height 9
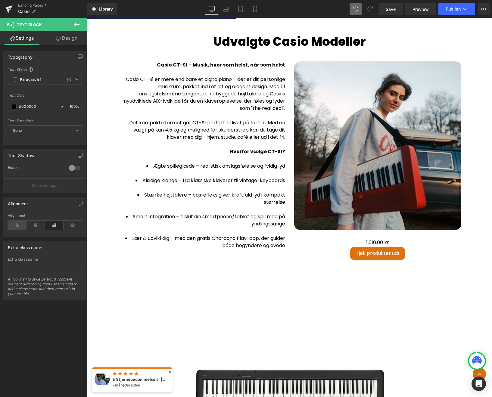
click at [20, 227] on icon at bounding box center [17, 225] width 19 height 9
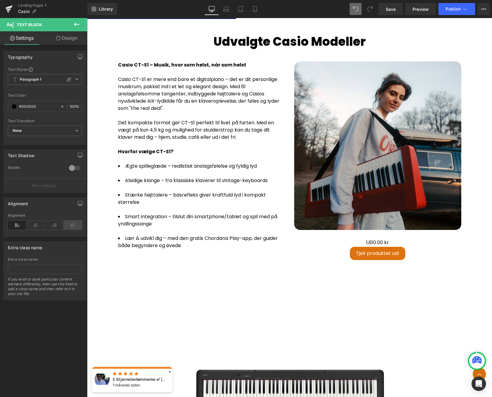
click at [70, 227] on icon at bounding box center [73, 225] width 19 height 9
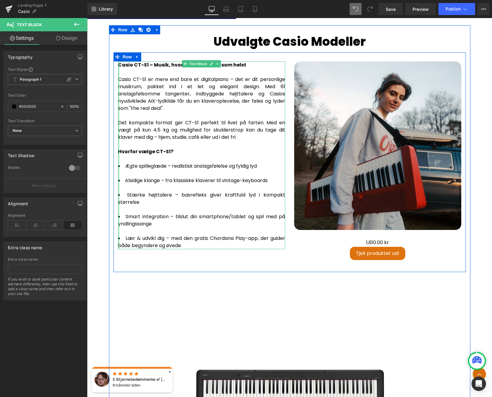
click at [118, 198] on div at bounding box center [119, 155] width 2 height 188
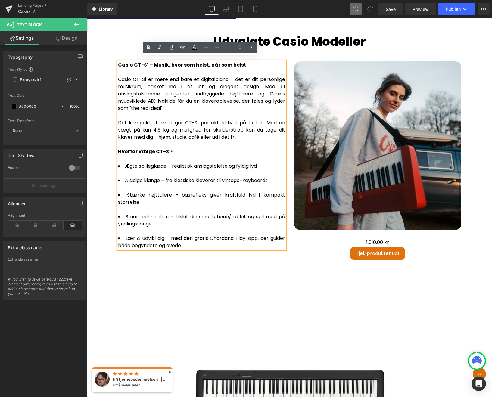
click at [118, 198] on li "Stærke højttalere – basrefleks giver kraftfuld lyd i kompakt størrelse" at bounding box center [201, 198] width 167 height 14
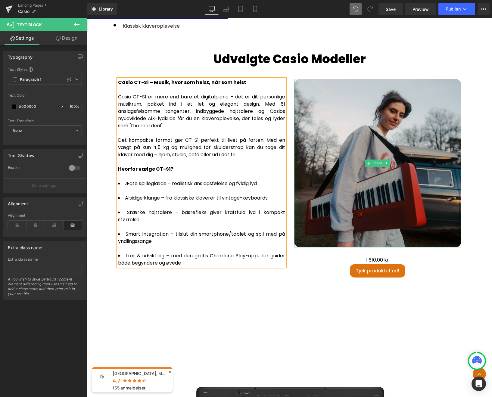
scroll to position [918, 0]
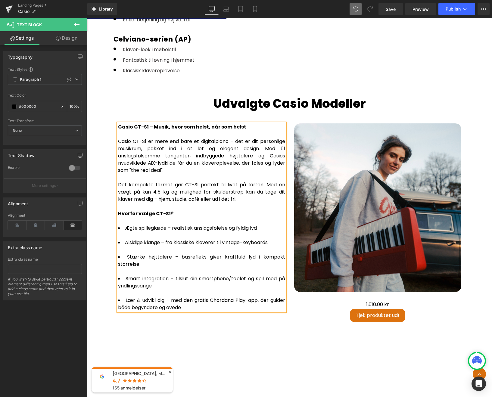
click at [213, 210] on div "Hvorfor vælge CT-S1?" at bounding box center [201, 213] width 167 height 7
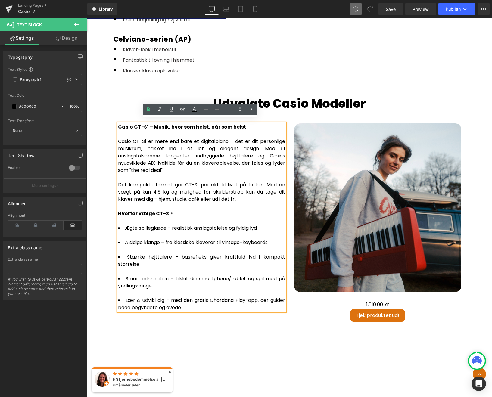
click at [126, 253] on li "Stærke højttalere – basrefleks giver kraftfuld lyd i kompakt størrelse" at bounding box center [201, 260] width 167 height 14
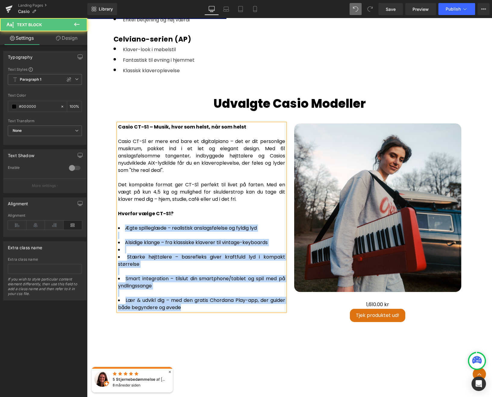
drag, startPoint x: 183, startPoint y: 303, endPoint x: 116, endPoint y: 225, distance: 103.4
click at [118, 225] on p "Casio CT-S1 – Musik, hvor som helst, når som helst Casio CT-S1 er mere end bare…" at bounding box center [201, 217] width 167 height 188
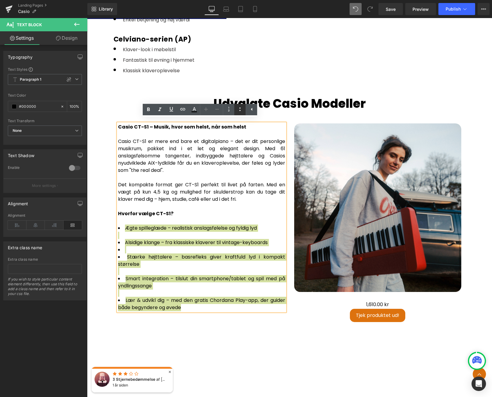
click at [242, 110] on icon at bounding box center [239, 109] width 7 height 7
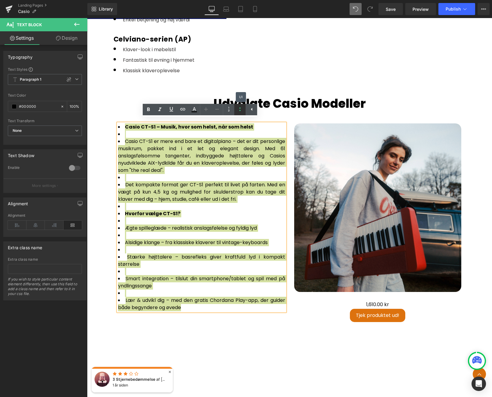
click at [242, 110] on icon at bounding box center [239, 109] width 7 height 7
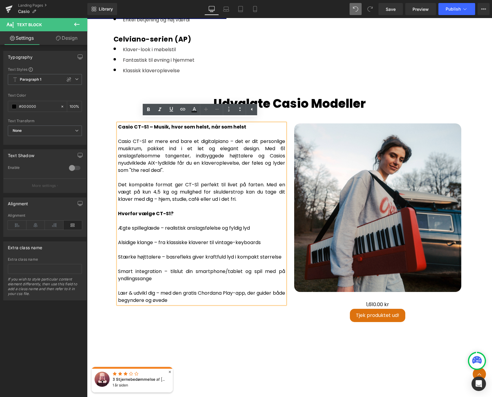
click at [131, 239] on span "Alsidige klange – fra klassiske klaverer til vintage-keyboards" at bounding box center [189, 242] width 143 height 7
drag, startPoint x: 158, startPoint y: 224, endPoint x: 111, endPoint y: 223, distance: 46.7
click at [173, 107] on icon at bounding box center [172, 109] width 4 height 5
click at [153, 239] on span "Alsidige klange – fra klassiske klaverer til vintage-keyboards" at bounding box center [189, 242] width 143 height 7
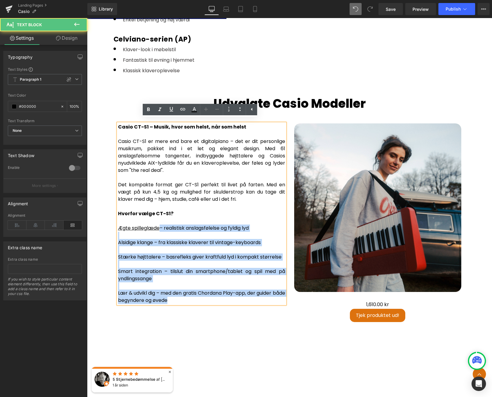
drag, startPoint x: 159, startPoint y: 223, endPoint x: 115, endPoint y: 225, distance: 43.4
click at [118, 225] on div "Casio CT-S1 – Musik, hvor som helst, når som helst Casio CT-S1 er mere end bare…" at bounding box center [201, 213] width 167 height 181
click at [157, 239] on span "Alsidige klange – fra klassiske klaverer til vintage-keyboards" at bounding box center [189, 242] width 143 height 7
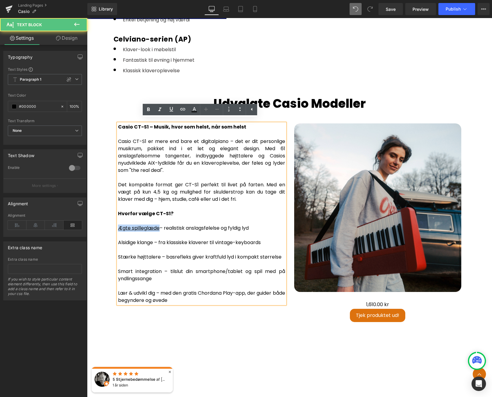
drag, startPoint x: 158, startPoint y: 225, endPoint x: 118, endPoint y: 225, distance: 40.3
click at [118, 225] on span "Ægte spilleglæde – realistisk anslagsfølelse og fyldig lyd" at bounding box center [183, 228] width 131 height 7
click at [168, 110] on icon at bounding box center [171, 109] width 7 height 7
click at [159, 110] on icon at bounding box center [159, 109] width 7 height 7
drag, startPoint x: 153, startPoint y: 238, endPoint x: 117, endPoint y: 238, distance: 35.5
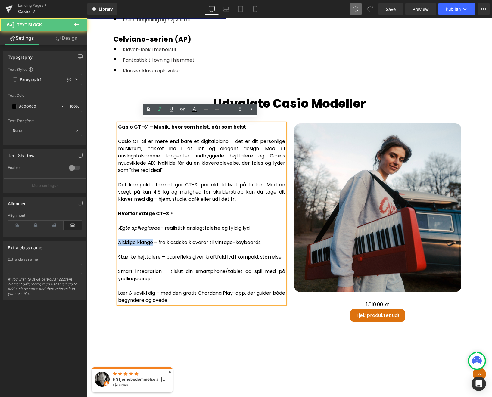
click at [118, 239] on span "Alsidige klange – fra klassiske klaverer til vintage-keyboards" at bounding box center [189, 242] width 143 height 7
click at [159, 113] on icon at bounding box center [159, 109] width 7 height 7
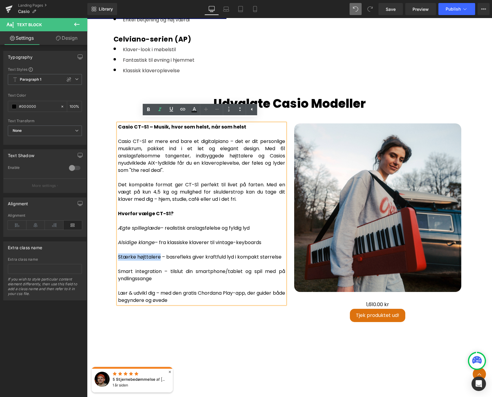
drag, startPoint x: 157, startPoint y: 253, endPoint x: 117, endPoint y: 251, distance: 41.0
click at [118, 253] on span "Stærke højttalere – basrefleks giver kraftfuld lyd i kompakt størrelse" at bounding box center [199, 256] width 163 height 7
click at [162, 111] on icon at bounding box center [159, 109] width 7 height 7
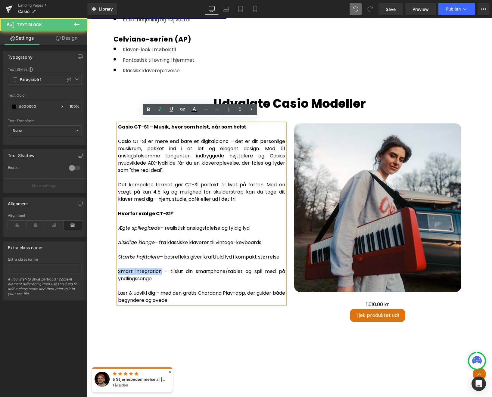
drag, startPoint x: 160, startPoint y: 268, endPoint x: 117, endPoint y: 267, distance: 43.4
click at [118, 268] on span "Smart integration – tilslut din smartphone/tablet og spil med på yndlingssange" at bounding box center [201, 275] width 167 height 14
click at [161, 110] on icon at bounding box center [159, 109] width 7 height 7
click at [156, 281] on p "Casio CT-S1 – Musik, hvor som helst, når som helst Casio CT-S1 er mere end bare…" at bounding box center [201, 213] width 167 height 181
drag, startPoint x: 157, startPoint y: 290, endPoint x: 112, endPoint y: 292, distance: 45.5
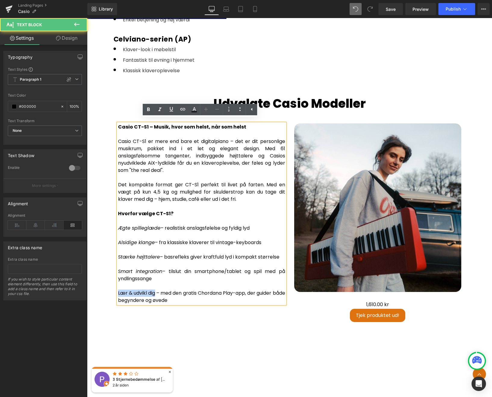
click at [114, 292] on div "Casio CT-S1 – Musik, hvor som helst, når som helst Casio CT-S1 er mere end bare…" at bounding box center [202, 213] width 176 height 181
click at [162, 110] on icon at bounding box center [159, 109] width 7 height 7
click at [181, 242] on p "Casio CT-S1 – Musik, hvor som helst, når som helst Casio CT-S1 er mere end bare…" at bounding box center [201, 213] width 167 height 181
drag, startPoint x: 183, startPoint y: 297, endPoint x: 114, endPoint y: 123, distance: 186.3
click at [114, 123] on div "Casio CT-S1 – Musik, hvor som helst, når som helst Casio CT-S1 er mere end bare…" at bounding box center [202, 213] width 176 height 181
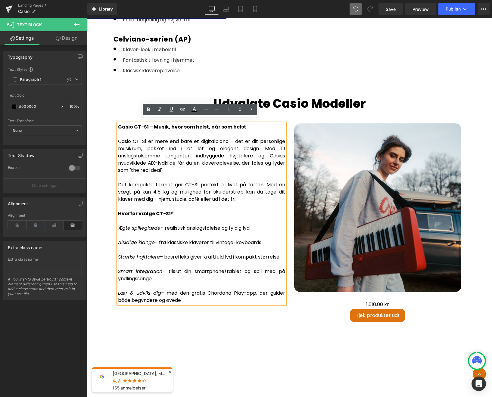
copy p "Casio CT-S1 – Musik, hvor som helst, når som helst Casio CT-S1 er mere end bare…"
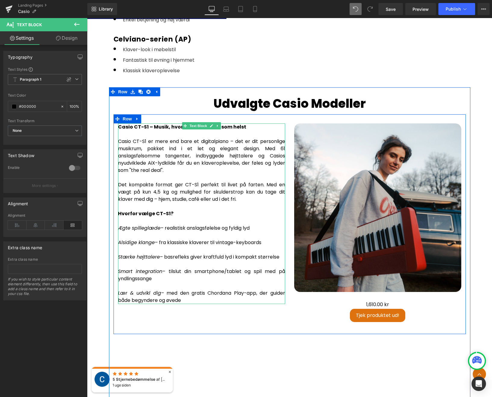
click at [204, 207] on div "Casio CT-S1 – Musik, hvor som helst, når som helst Casio CT-S1 er mere end bare…" at bounding box center [201, 173] width 167 height 101
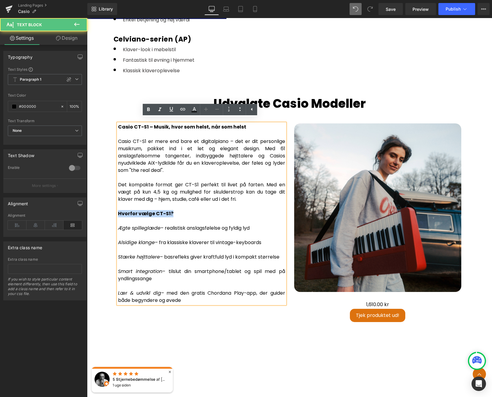
drag, startPoint x: 170, startPoint y: 210, endPoint x: 114, endPoint y: 208, distance: 55.4
click at [114, 208] on div "Casio CT-S1 – Musik, hvor som helst, når som helst Casio CT-S1 er mere end bare…" at bounding box center [202, 213] width 176 height 181
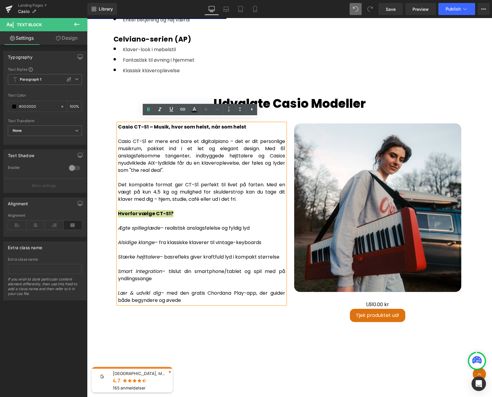
click at [207, 107] on icon at bounding box center [205, 109] width 7 height 7
click at [188, 212] on div "Casio CT-S1 – Musik, hvor som helst, når som helst Casio CT-S1 er mere end bare…" at bounding box center [201, 173] width 167 height 101
click at [248, 210] on div "Casio CT-S1 – Musik, hvor som helst, når som helst Casio CT-S1 er mere end bare…" at bounding box center [201, 173] width 167 height 101
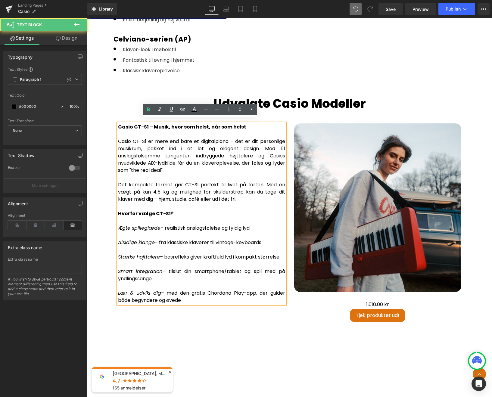
click at [241, 173] on div "Casio CT-S1 – Musik, hvor som helst, når som helst Casio CT-S1 er mere end bare…" at bounding box center [201, 173] width 167 height 101
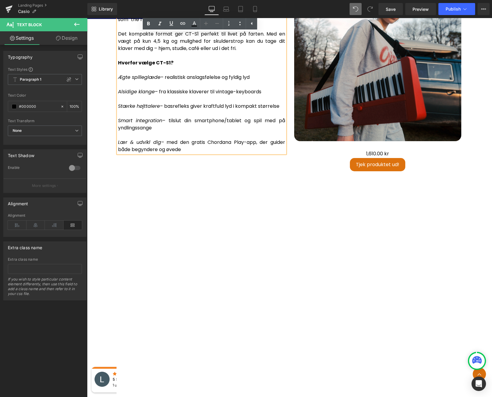
scroll to position [1069, 0]
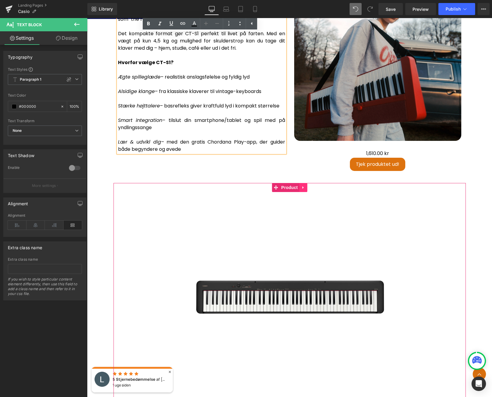
click at [302, 185] on icon at bounding box center [303, 187] width 4 height 5
click at [306, 185] on icon at bounding box center [307, 187] width 4 height 4
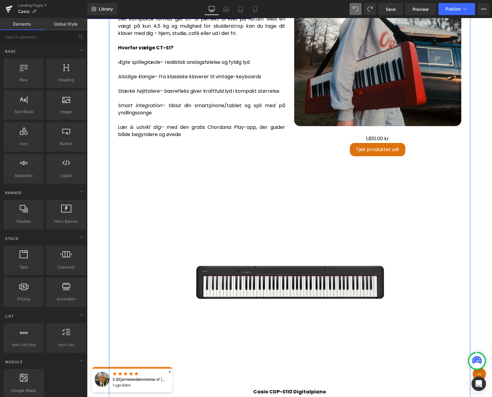
scroll to position [1085, 0]
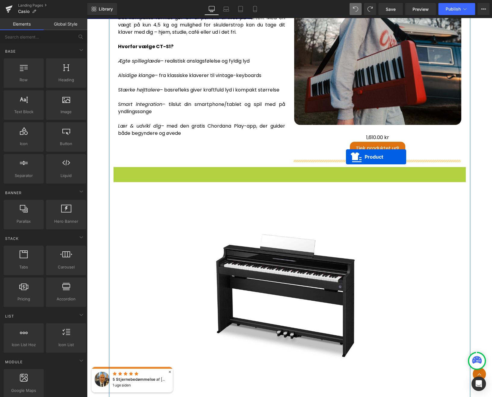
drag, startPoint x: 276, startPoint y: 170, endPoint x: 346, endPoint y: 157, distance: 71.0
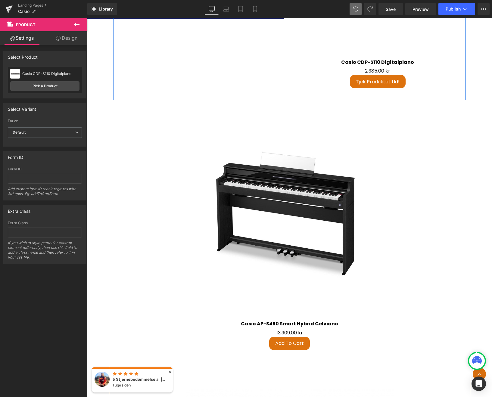
scroll to position [1318, 0]
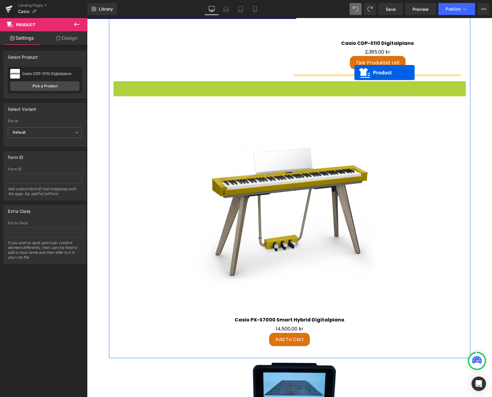
drag, startPoint x: 274, startPoint y: 82, endPoint x: 354, endPoint y: 73, distance: 80.9
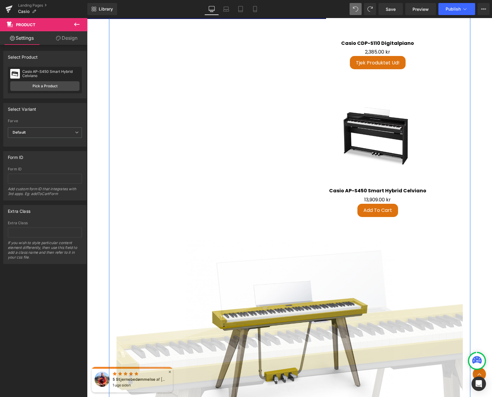
scroll to position [1454, 0]
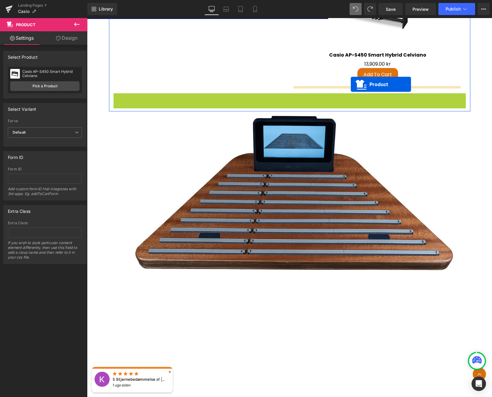
drag, startPoint x: 273, startPoint y: 94, endPoint x: 351, endPoint y: 84, distance: 78.3
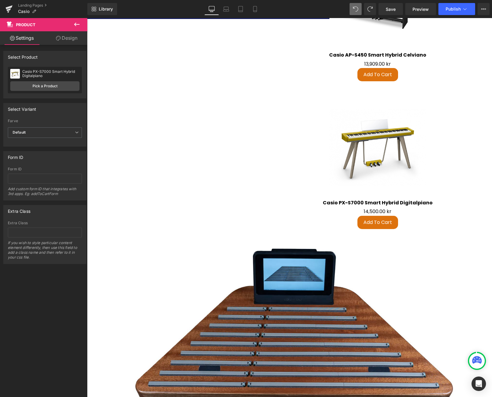
scroll to position [1596, 0]
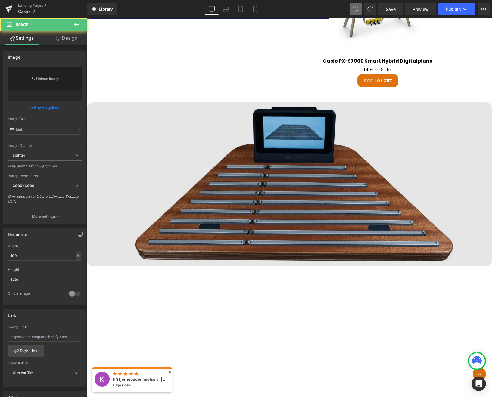
click at [327, 139] on img at bounding box center [289, 184] width 405 height 164
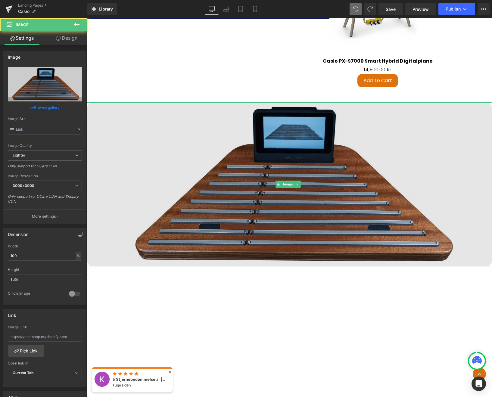
type input "[URL][DOMAIN_NAME]"
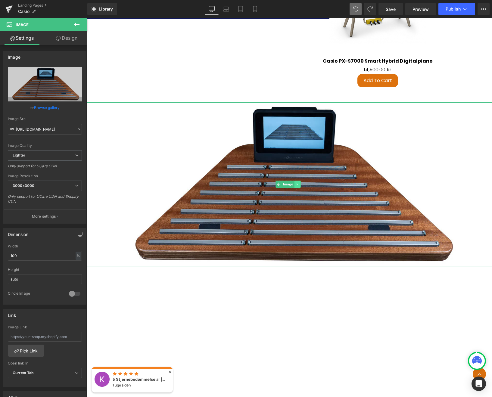
click at [297, 183] on icon at bounding box center [297, 184] width 1 height 2
click at [301, 183] on icon at bounding box center [300, 184] width 3 height 3
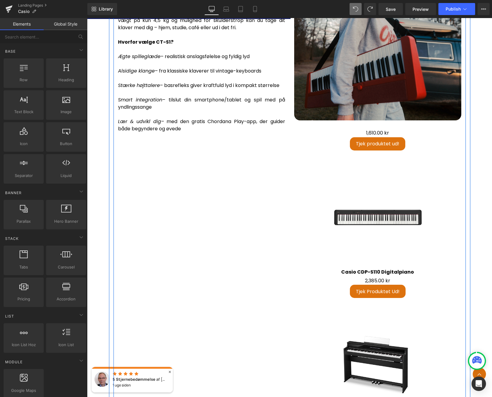
scroll to position [1090, 0]
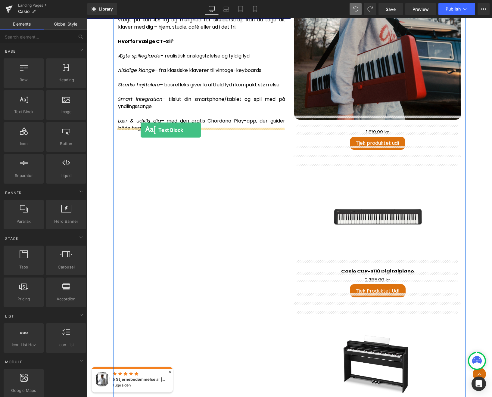
drag, startPoint x: 116, startPoint y: 129, endPoint x: 140, endPoint y: 131, distance: 23.8
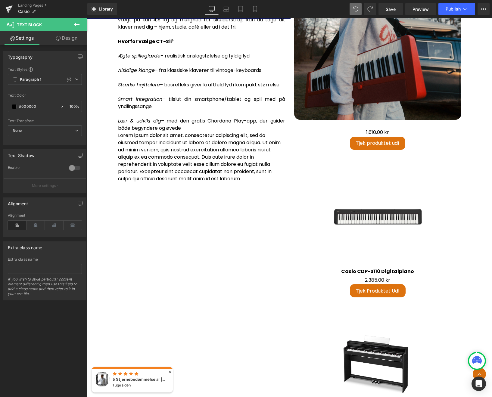
click at [78, 26] on icon at bounding box center [76, 24] width 7 height 7
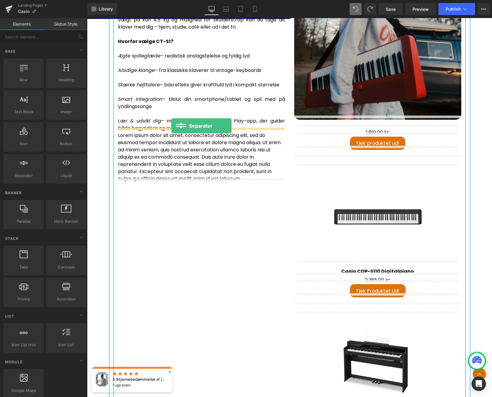
drag, startPoint x: 120, startPoint y: 186, endPoint x: 172, endPoint y: 126, distance: 79.8
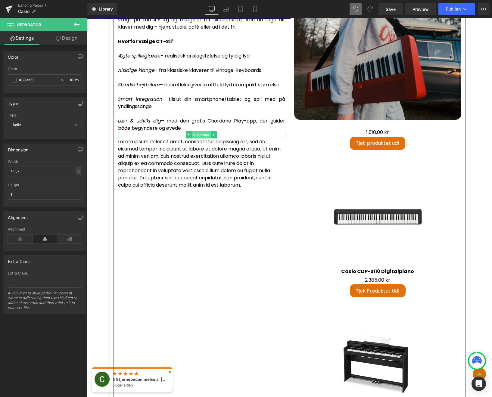
click at [204, 131] on span "Separator" at bounding box center [201, 134] width 19 height 7
drag, startPoint x: 217, startPoint y: 128, endPoint x: 220, endPoint y: 128, distance: 3.3
click at [220, 132] on div "Separator" at bounding box center [201, 135] width 167 height 6
click at [218, 133] on div "Separator" at bounding box center [201, 135] width 167 height 6
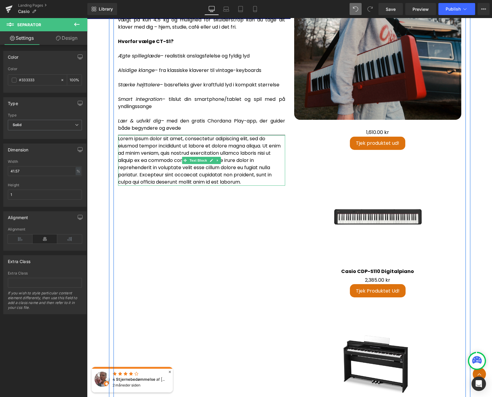
drag, startPoint x: 218, startPoint y: 133, endPoint x: 245, endPoint y: 135, distance: 26.8
click at [216, 155] on div "Casio CT-S1 – Musik, hvor som helst, når som helst Casio CT-S1 er mere end bare…" at bounding box center [202, 68] width 176 height 235
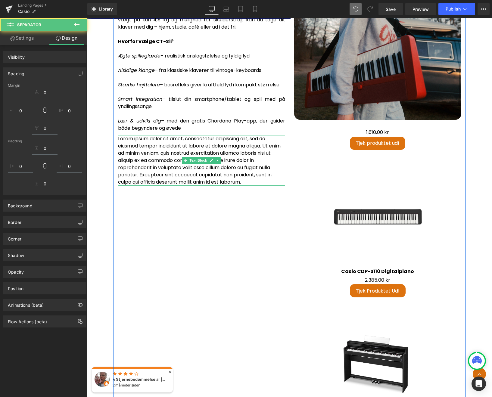
click at [246, 132] on div at bounding box center [201, 133] width 167 height 3
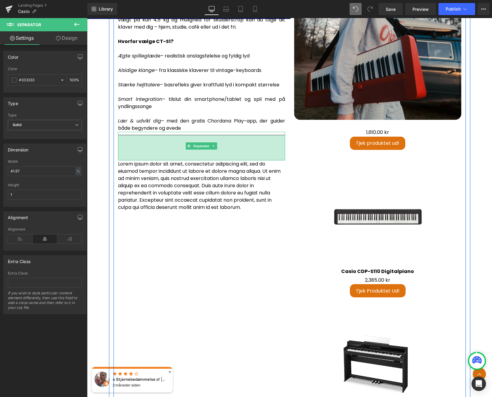
drag, startPoint x: 260, startPoint y: 130, endPoint x: 262, endPoint y: 156, distance: 25.3
click at [262, 156] on div "84px" at bounding box center [201, 147] width 167 height 25
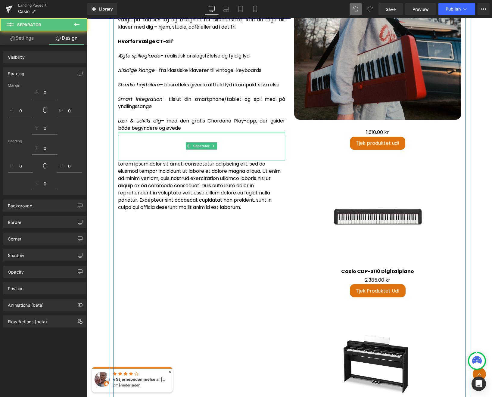
drag, startPoint x: 258, startPoint y: 113, endPoint x: 258, endPoint y: 109, distance: 3.6
click at [258, 110] on div "Casio CT-S1 – Musik, hvor som helst, når som helst Casio CT-S1 er mere end bare…" at bounding box center [202, 81] width 176 height 260
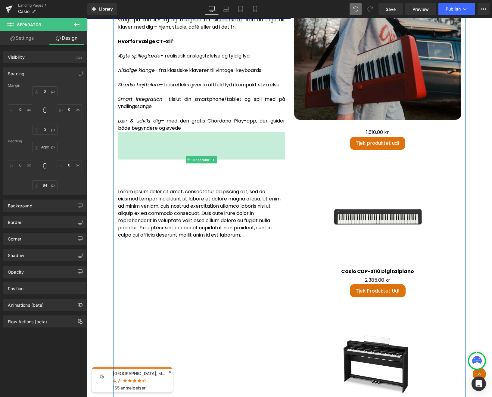
drag, startPoint x: 246, startPoint y: 129, endPoint x: 247, endPoint y: 159, distance: 29.5
click at [247, 158] on div "Separator 92px 84px" at bounding box center [201, 160] width 167 height 56
type input "96px"
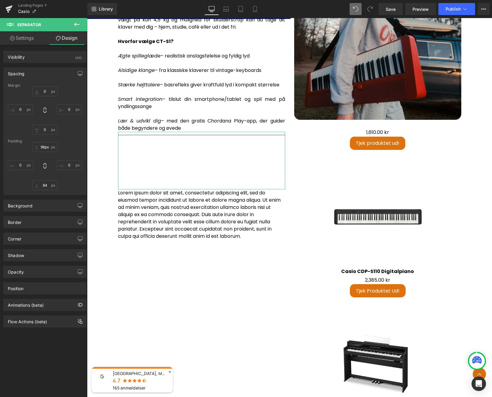
click at [32, 41] on link "Settings" at bounding box center [22, 38] width 44 height 14
type input "100"
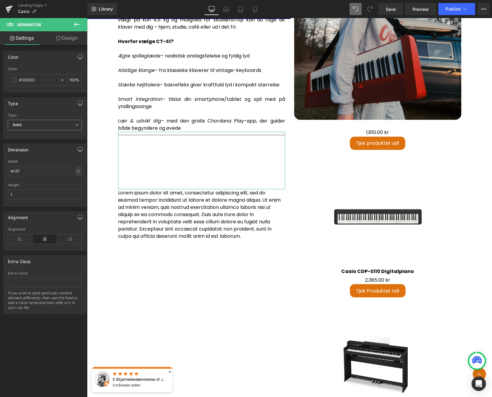
click at [42, 126] on span "Solid" at bounding box center [45, 125] width 74 height 11
click at [30, 152] on li "Dotted" at bounding box center [44, 153] width 72 height 9
click at [42, 124] on span "Dotted" at bounding box center [45, 125] width 74 height 11
click at [38, 152] on li "Dotted" at bounding box center [44, 153] width 72 height 9
click at [35, 126] on span "Dotted" at bounding box center [45, 125] width 74 height 11
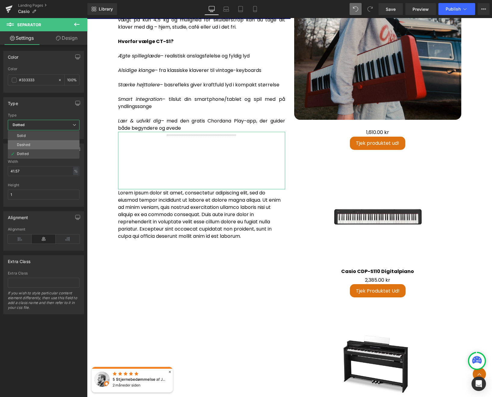
click at [31, 148] on li "Dashed" at bounding box center [44, 144] width 72 height 9
click at [47, 124] on span "Dashed" at bounding box center [45, 125] width 74 height 11
click at [37, 137] on li "Solid" at bounding box center [44, 135] width 72 height 9
click at [34, 196] on input "1" at bounding box center [45, 195] width 74 height 10
click at [44, 181] on div at bounding box center [45, 181] width 74 height 4
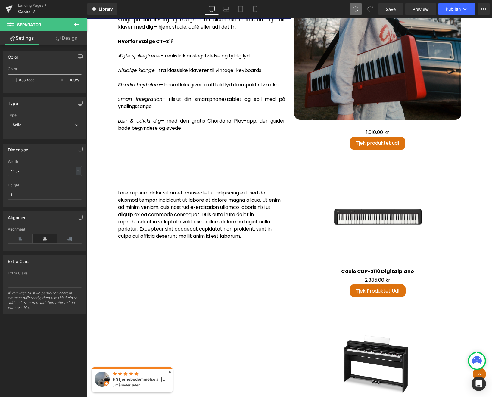
click at [61, 80] on icon at bounding box center [62, 80] width 2 height 2
type input "none"
type input "0"
click at [52, 92] on div at bounding box center [45, 91] width 74 height 4
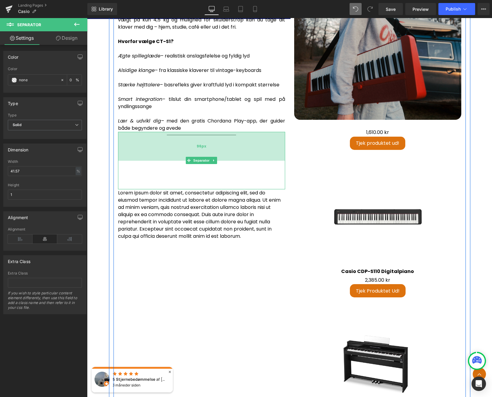
click at [179, 132] on div "96px" at bounding box center [201, 146] width 167 height 29
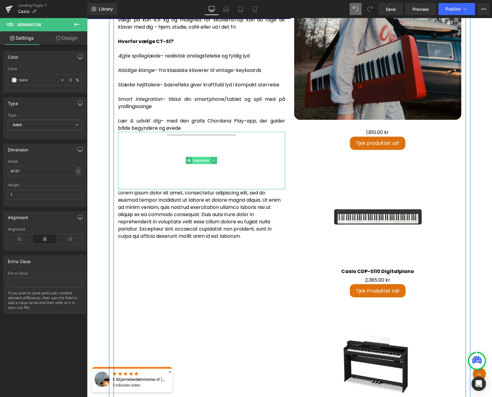
click at [201, 157] on span "Separator" at bounding box center [201, 160] width 19 height 7
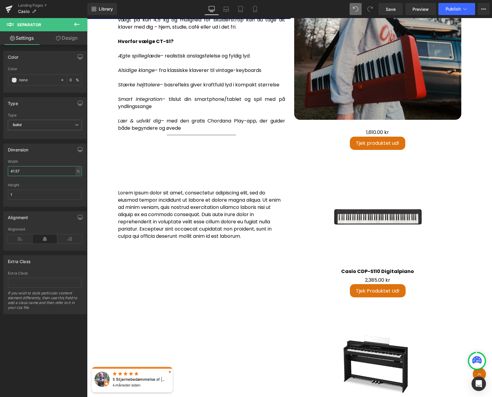
drag, startPoint x: 54, startPoint y: 174, endPoint x: -17, endPoint y: 171, distance: 71.1
click at [0, 171] on html "Separator You are previewing how the will restyle your page. You can not edit E…" at bounding box center [246, 198] width 492 height 397
type input "0"
click at [61, 155] on div "Dimension" at bounding box center [45, 149] width 82 height 11
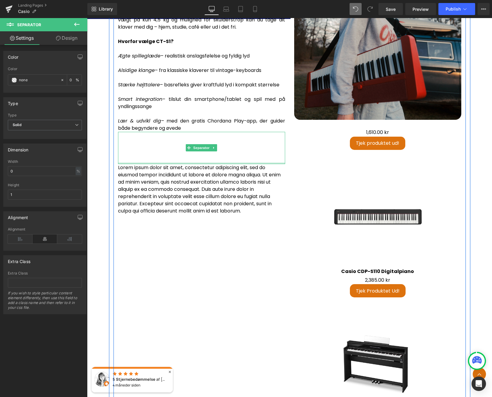
drag, startPoint x: 261, startPoint y: 185, endPoint x: 304, endPoint y: 157, distance: 51.1
click at [274, 154] on div "Separator 96px" at bounding box center [201, 148] width 167 height 32
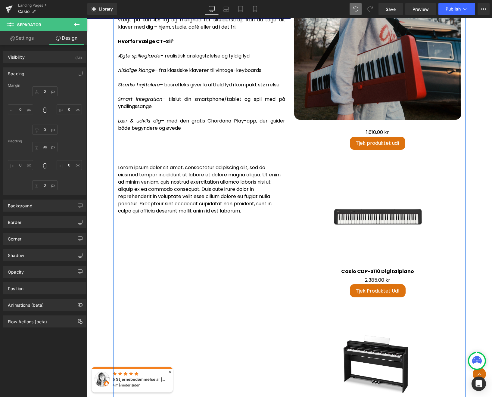
type input "0"
type input "96"
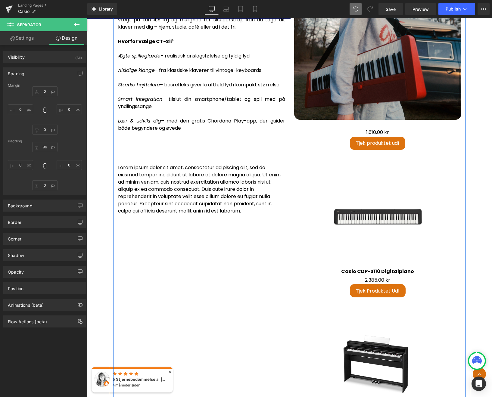
type input "0"
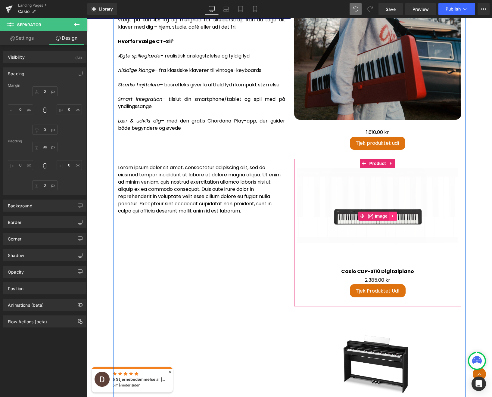
click at [391, 214] on icon at bounding box center [393, 216] width 4 height 5
click at [395, 214] on icon at bounding box center [397, 216] width 4 height 4
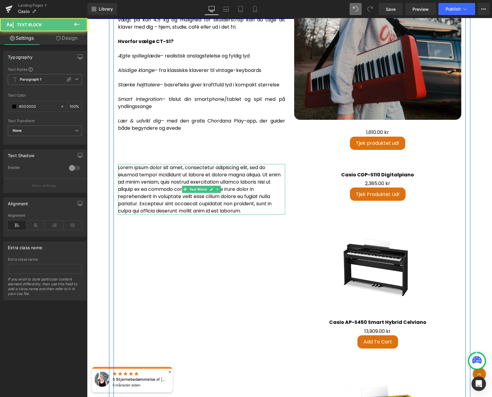
drag, startPoint x: 247, startPoint y: 207, endPoint x: 118, endPoint y: 164, distance: 135.7
click at [118, 164] on p "Lorem ipsum dolor sit amet, consectetur adipiscing elit, sed do eiusmod tempor …" at bounding box center [201, 189] width 167 height 51
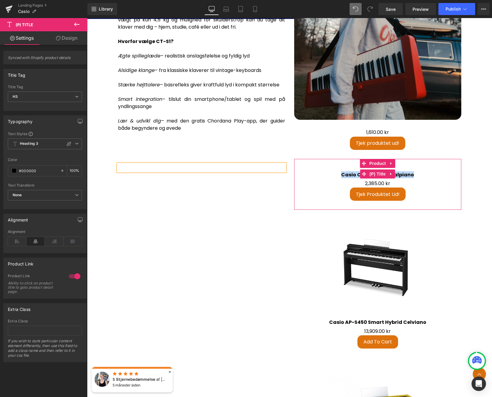
drag, startPoint x: 412, startPoint y: 170, endPoint x: 341, endPoint y: 173, distance: 70.8
click at [341, 173] on h3 "Casio CDP-S110 Digitalpiano" at bounding box center [377, 174] width 161 height 12
copy link "Casio CDP-S110 Digitalpiano"
